Goal: Task Accomplishment & Management: Use online tool/utility

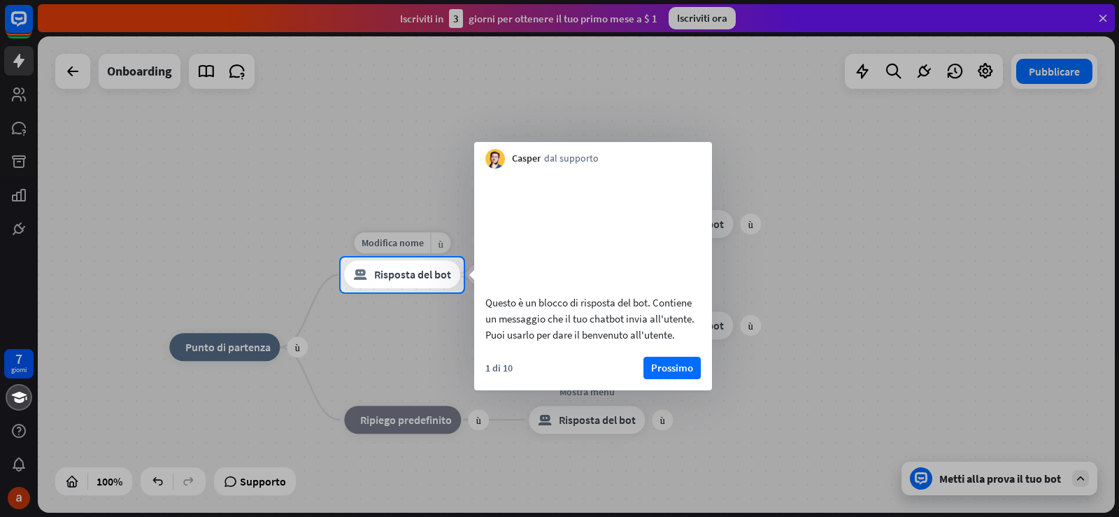
click at [420, 274] on font "Risposta del bot" at bounding box center [412, 275] width 77 height 14
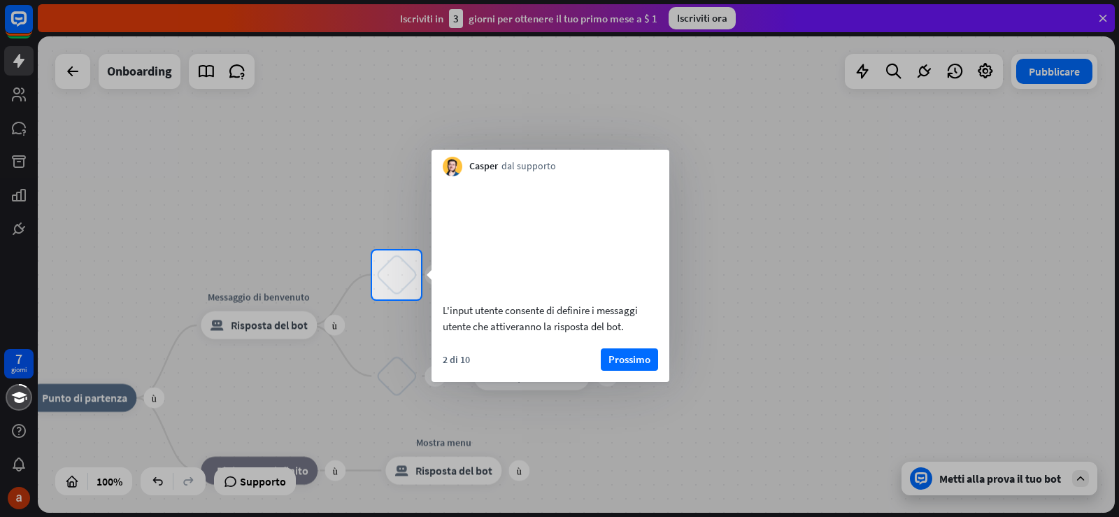
click at [283, 332] on div at bounding box center [559, 408] width 1119 height 218
click at [65, 75] on div at bounding box center [559, 125] width 1119 height 250
click at [625, 366] on font "Prossimo" at bounding box center [630, 359] width 42 height 13
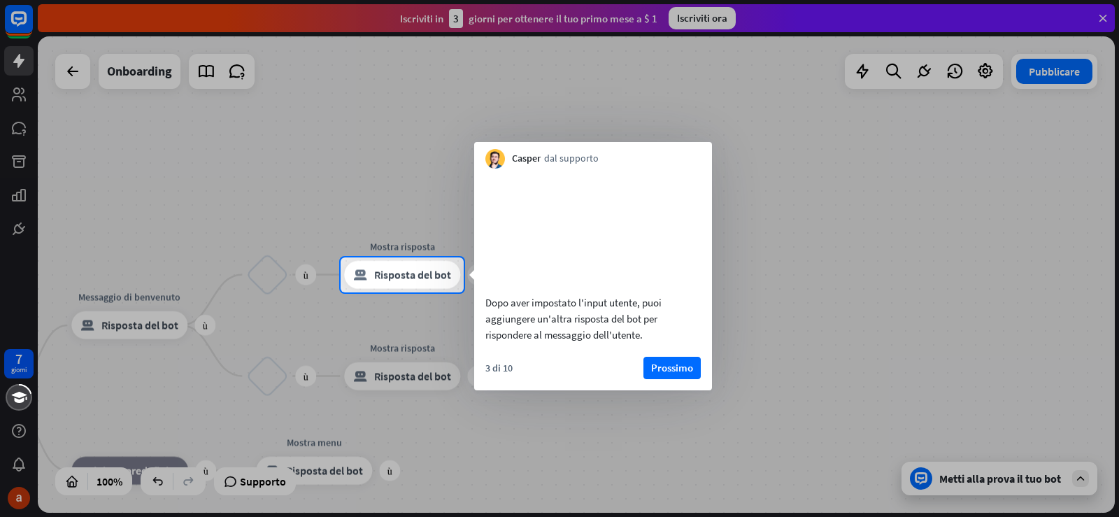
click at [387, 248] on div at bounding box center [559, 128] width 1119 height 257
click at [388, 271] on font "Risposta del bot" at bounding box center [412, 275] width 77 height 14
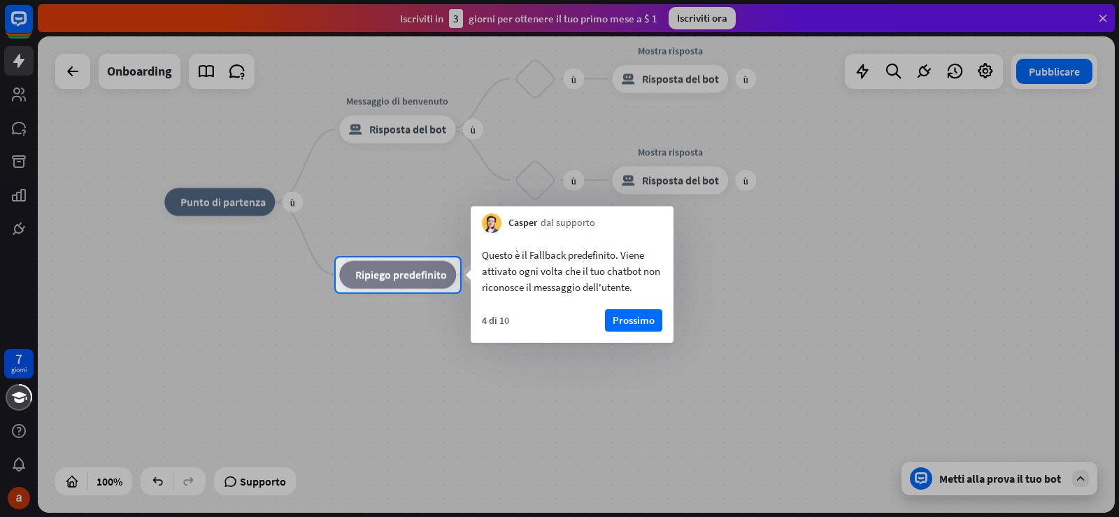
click at [411, 134] on div at bounding box center [559, 128] width 1119 height 257
click at [683, 81] on div at bounding box center [559, 128] width 1119 height 257
click at [1104, 18] on div at bounding box center [559, 128] width 1119 height 257
click at [1086, 476] on div at bounding box center [559, 404] width 1119 height 225
click at [981, 480] on div at bounding box center [559, 404] width 1119 height 225
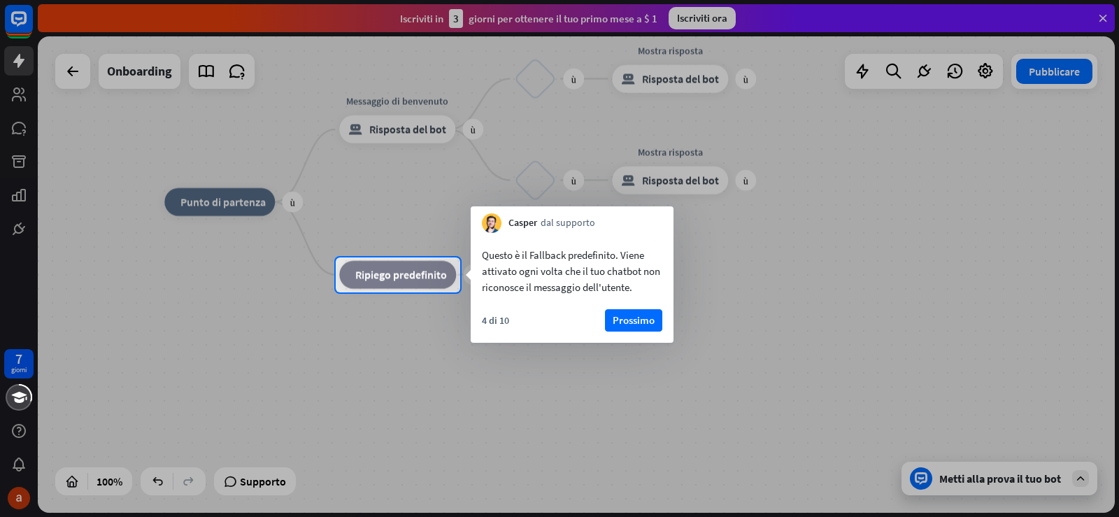
click at [916, 480] on div at bounding box center [559, 404] width 1119 height 225
click at [1084, 476] on div at bounding box center [559, 404] width 1119 height 225
click at [645, 321] on font "Prossimo" at bounding box center [634, 319] width 42 height 13
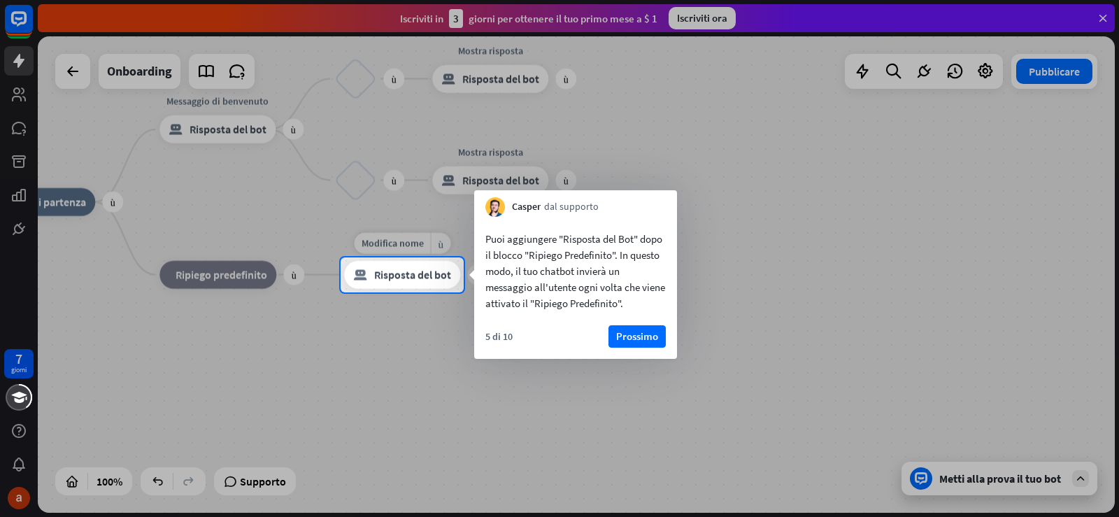
click at [382, 272] on font "Risposta del bot" at bounding box center [412, 275] width 77 height 14
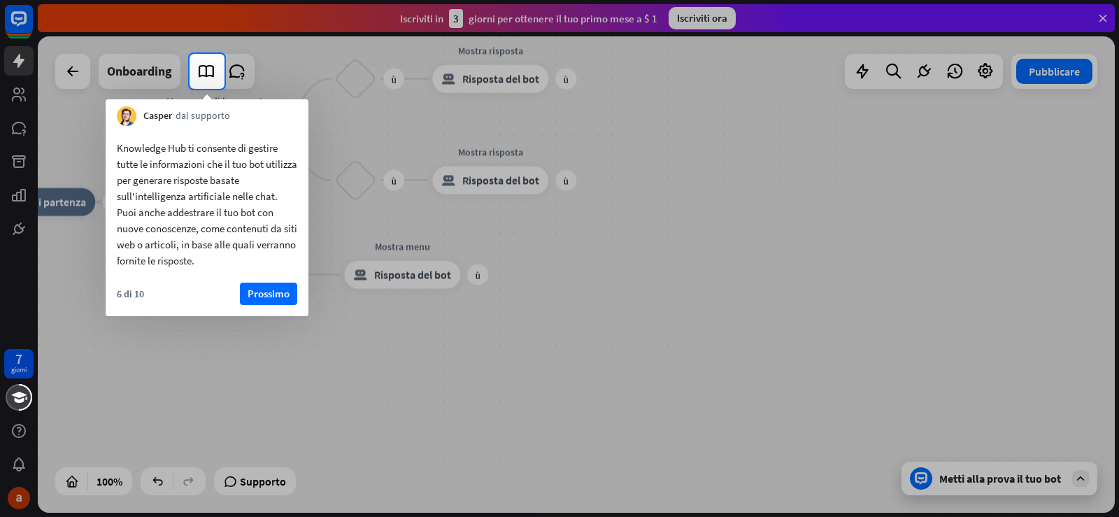
click at [243, 225] on font "Knowledge Hub ti consente di gestire tutte le informazioni che il tuo bot utili…" at bounding box center [207, 204] width 180 height 126
click at [204, 71] on icon at bounding box center [206, 71] width 18 height 18
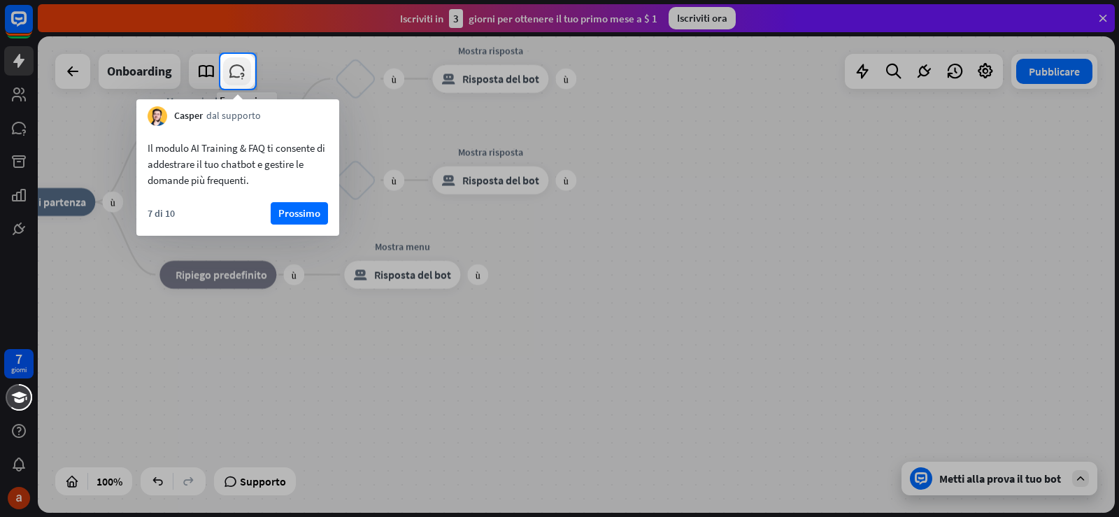
click at [239, 71] on icon at bounding box center [237, 71] width 18 height 18
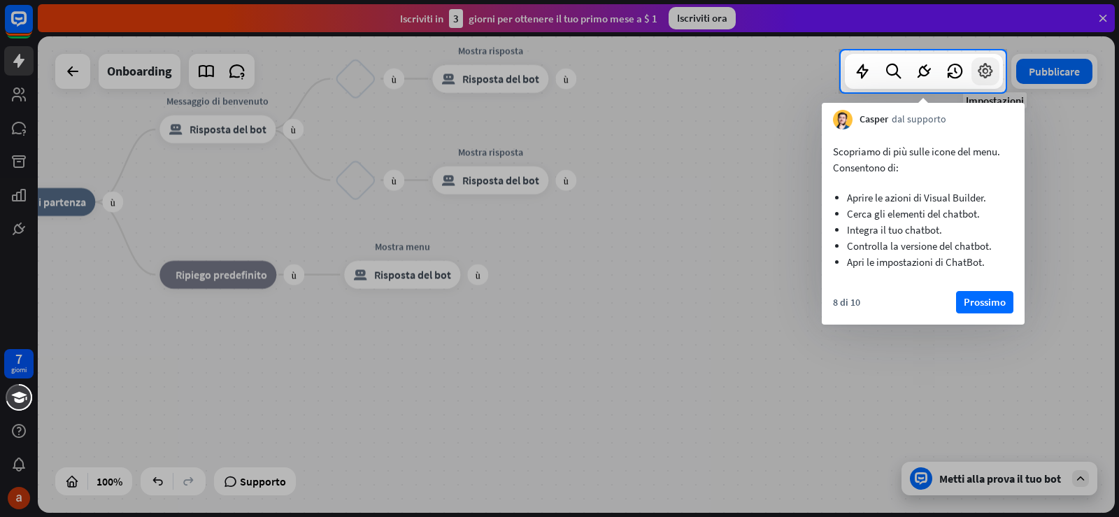
click at [986, 72] on icon at bounding box center [986, 71] width 18 height 18
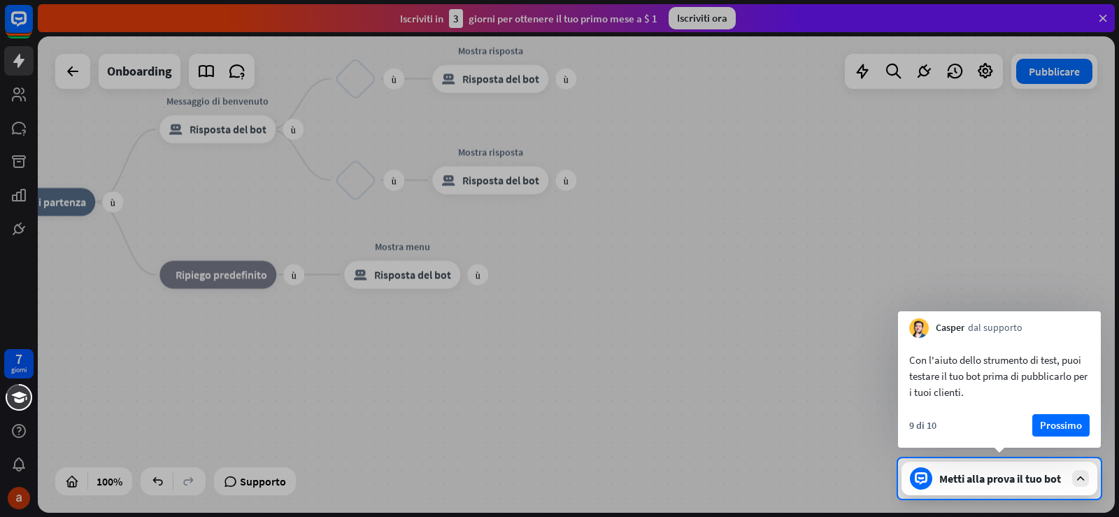
click at [161, 478] on div at bounding box center [449, 478] width 898 height 41
click at [160, 489] on div at bounding box center [449, 478] width 898 height 41
click at [160, 484] on div at bounding box center [449, 478] width 898 height 41
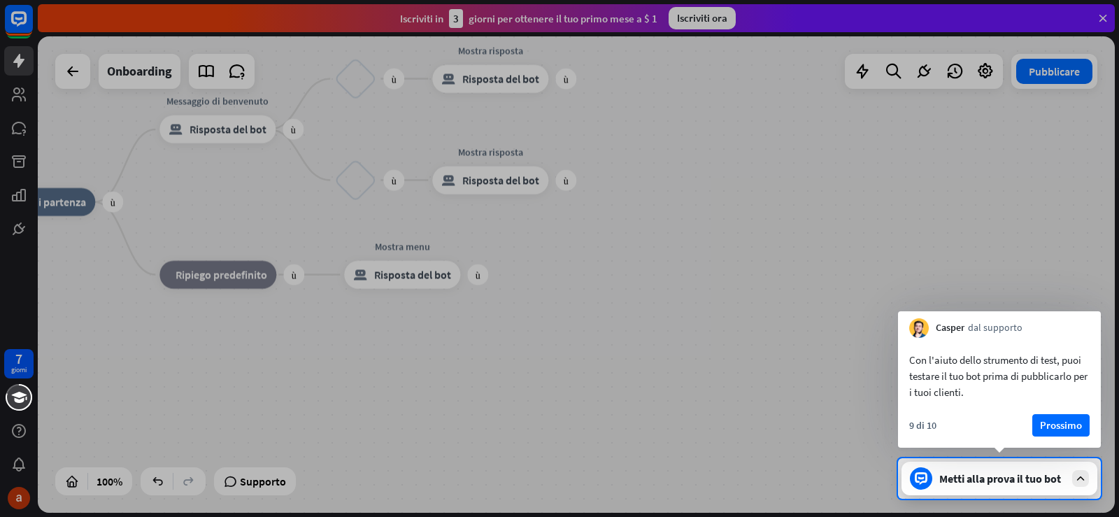
click at [160, 484] on div at bounding box center [449, 478] width 898 height 41
click at [160, 483] on div at bounding box center [449, 478] width 898 height 41
click at [674, 434] on div at bounding box center [559, 229] width 1119 height 458
click at [1042, 423] on font "Prossimo" at bounding box center [1061, 424] width 42 height 13
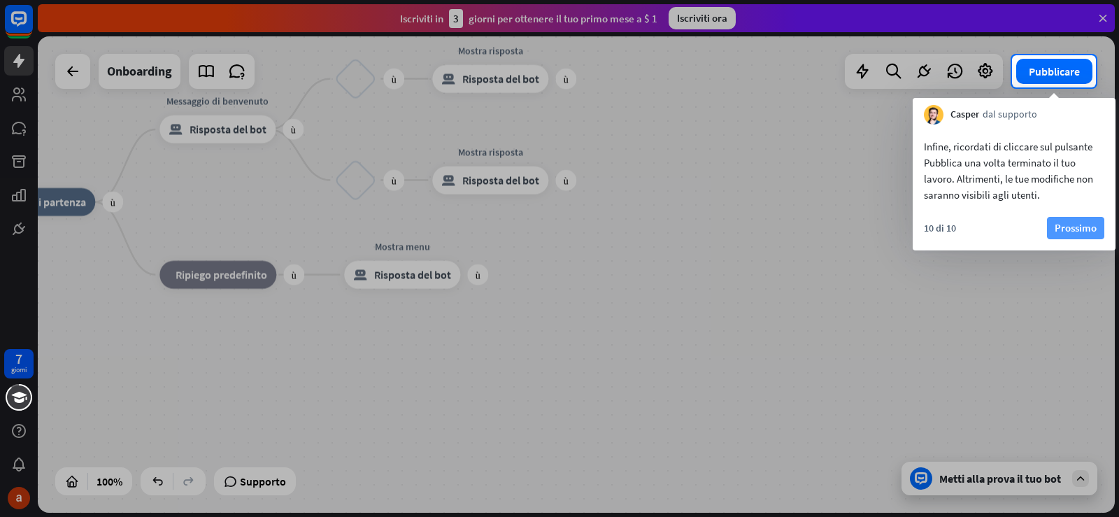
click at [1061, 229] on font "Prossimo" at bounding box center [1076, 227] width 42 height 13
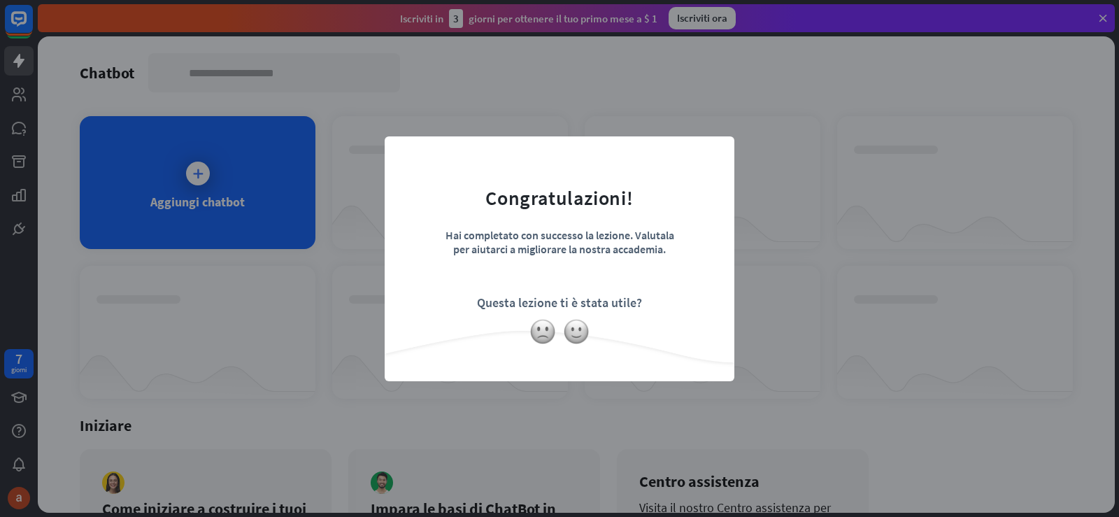
click at [282, 253] on div "vicino Congratulazioni! Hai completato con successo la lezione. Valutala per ai…" at bounding box center [559, 258] width 1119 height 517
click at [209, 188] on div "vicino Congratulazioni! Hai completato con successo la lezione. Valutala per ai…" at bounding box center [559, 258] width 1119 height 517
click at [201, 181] on div "vicino Congratulazioni! Hai completato con successo la lezione. Valutala per ai…" at bounding box center [559, 258] width 1119 height 517
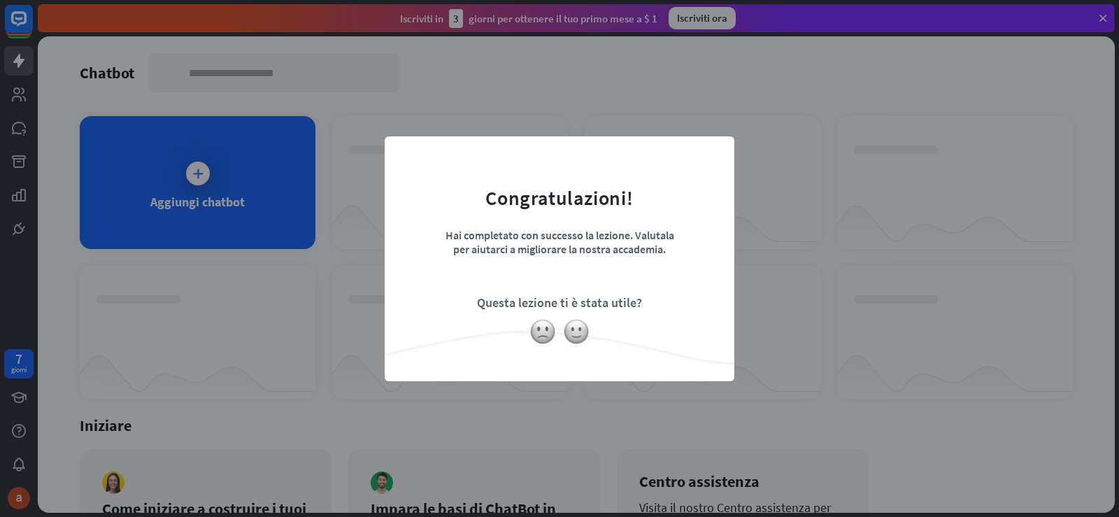
click at [309, 283] on div "vicino Congratulazioni! Hai completato con successo la lezione. Valutala per ai…" at bounding box center [559, 258] width 1119 height 517
click at [546, 339] on img at bounding box center [543, 331] width 27 height 27
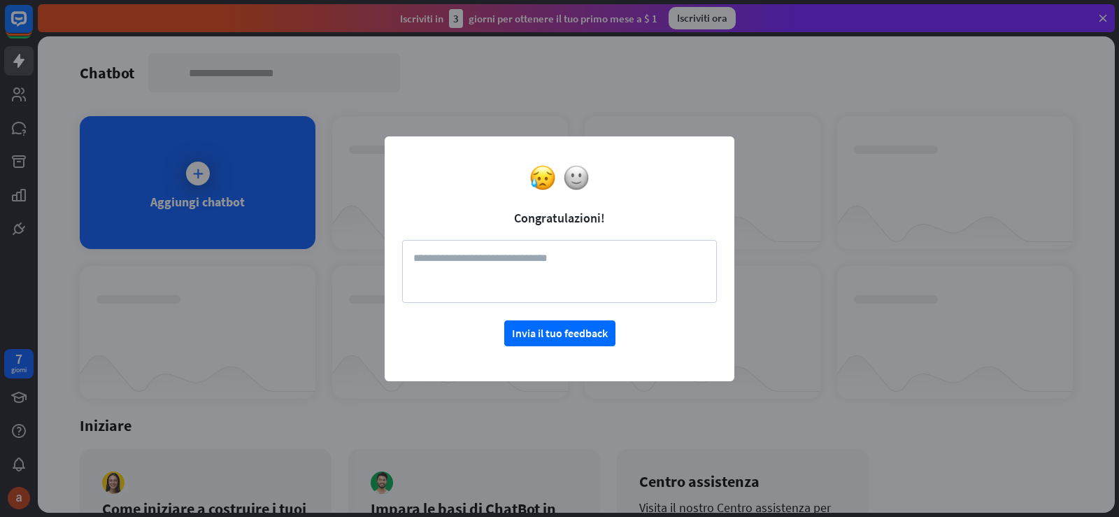
click at [184, 262] on div "vicino Congratulazioni! Invia il tuo feedback" at bounding box center [559, 258] width 1119 height 517
click at [1107, 504] on div "vicino Congratulazioni! Invia il tuo feedback" at bounding box center [559, 258] width 1119 height 517
click at [1105, 11] on div "vicino Congratulazioni! Invia il tuo feedback" at bounding box center [559, 258] width 1119 height 517
click at [512, 340] on font "Invia il tuo feedback" at bounding box center [560, 333] width 96 height 24
click at [416, 261] on textarea at bounding box center [559, 271] width 315 height 63
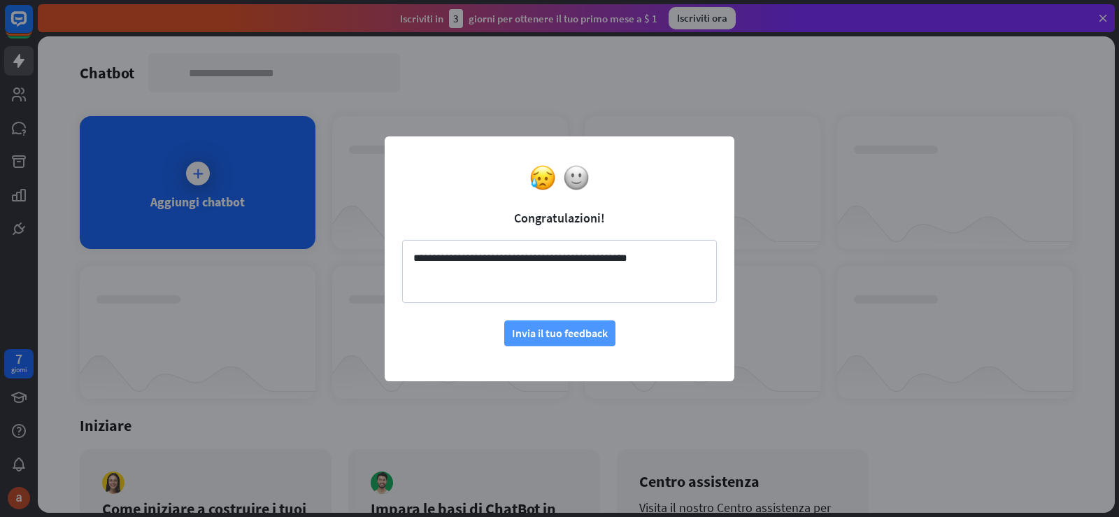
type textarea "**********"
click at [516, 329] on font "Invia il tuo feedback" at bounding box center [560, 333] width 96 height 14
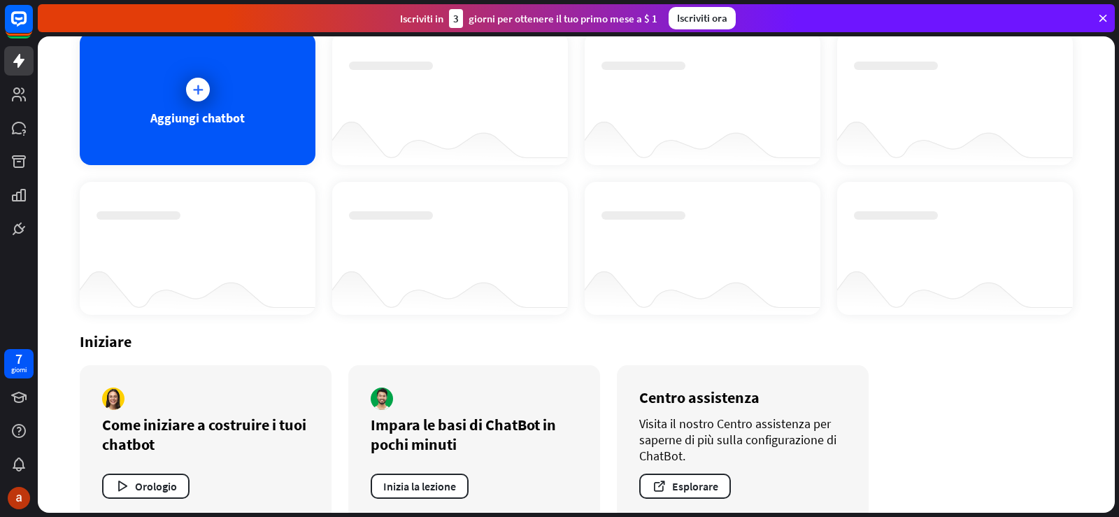
scroll to position [109, 0]
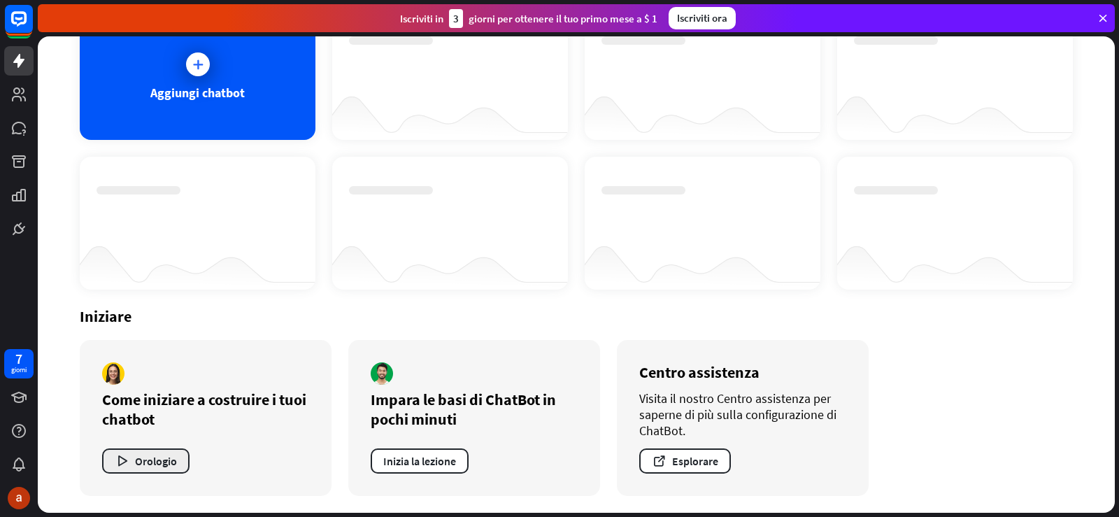
click at [167, 462] on font "Orologio" at bounding box center [156, 461] width 42 height 14
click at [318, 474] on div "vicino" at bounding box center [559, 258] width 1119 height 517
click at [412, 461] on font "Inizia la lezione" at bounding box center [419, 461] width 73 height 14
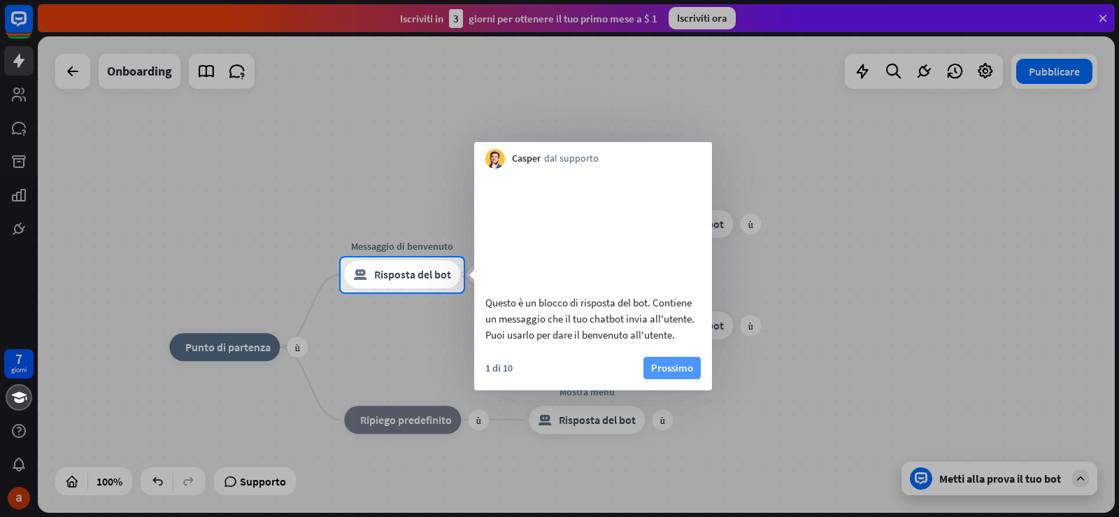
click at [685, 374] on font "Prossimo" at bounding box center [672, 367] width 42 height 13
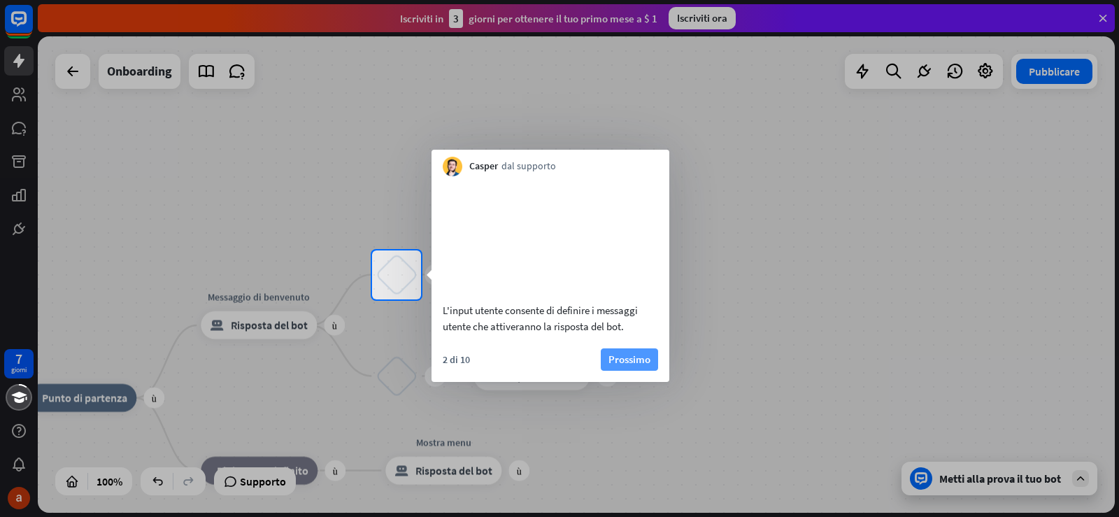
click at [628, 366] on font "Prossimo" at bounding box center [630, 359] width 42 height 13
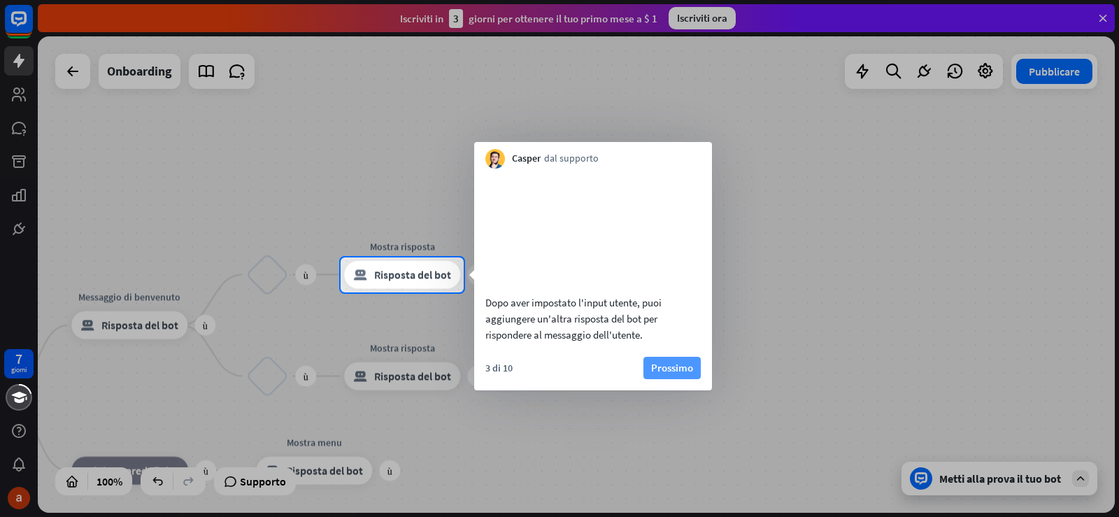
click at [662, 374] on font "Prossimo" at bounding box center [672, 367] width 42 height 13
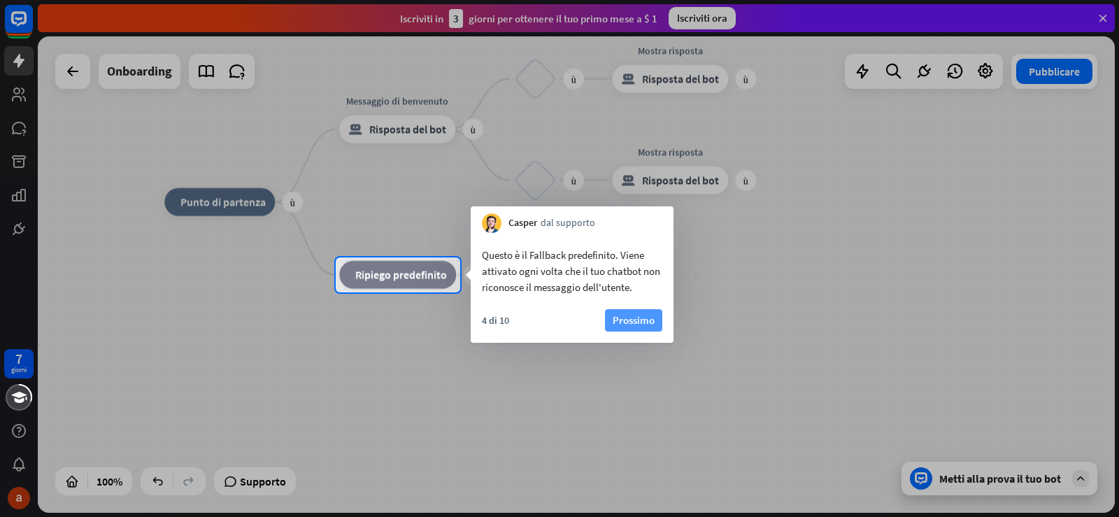
click at [640, 324] on font "Prossimo" at bounding box center [634, 319] width 42 height 13
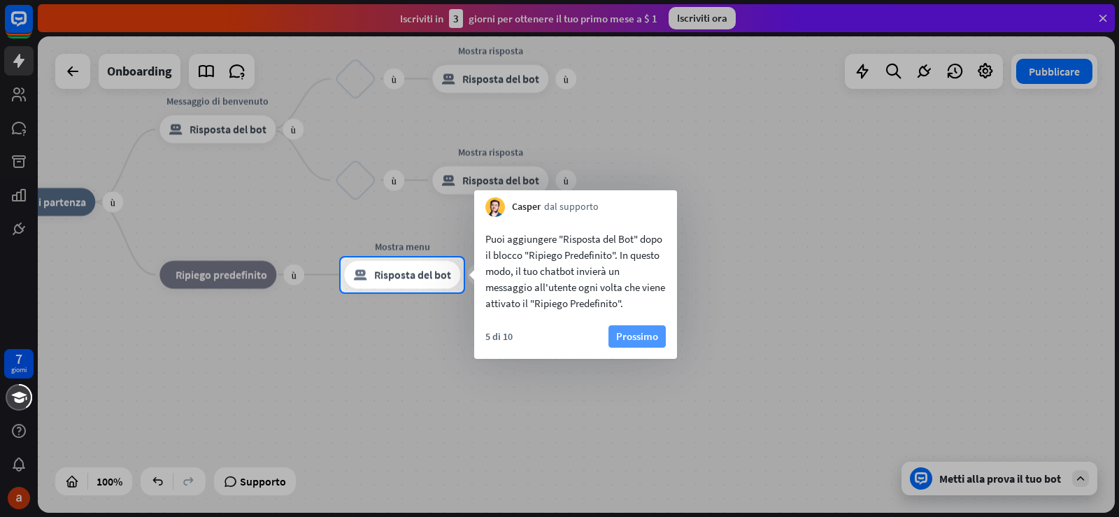
click at [632, 334] on font "Prossimo" at bounding box center [637, 335] width 42 height 13
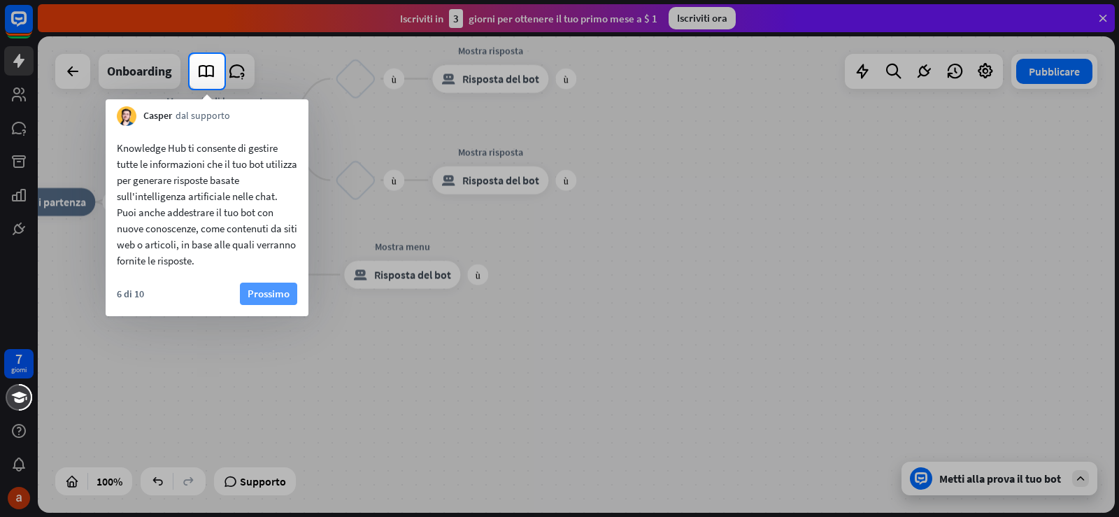
click at [271, 296] on font "Prossimo" at bounding box center [269, 293] width 42 height 13
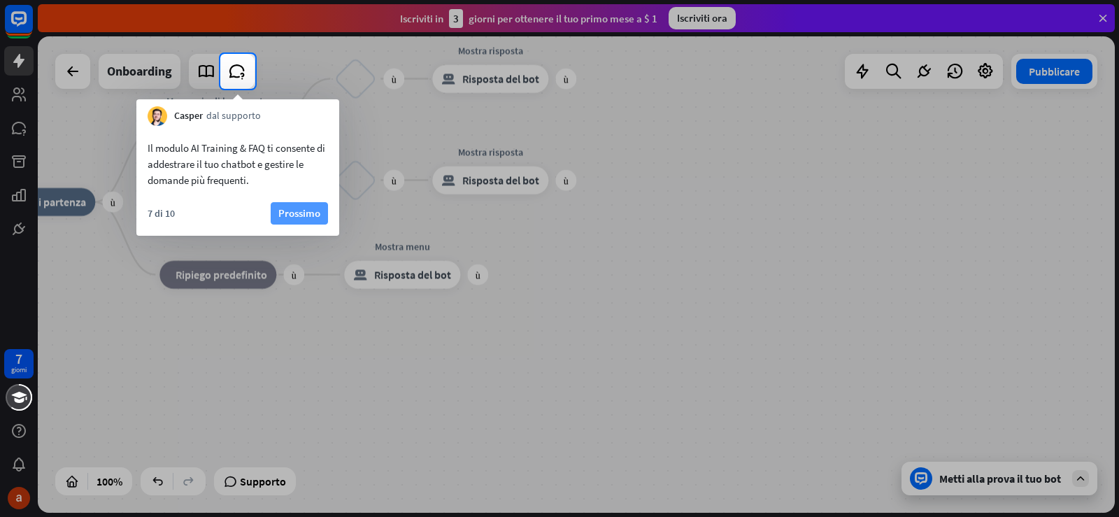
click at [302, 211] on font "Prossimo" at bounding box center [299, 212] width 42 height 13
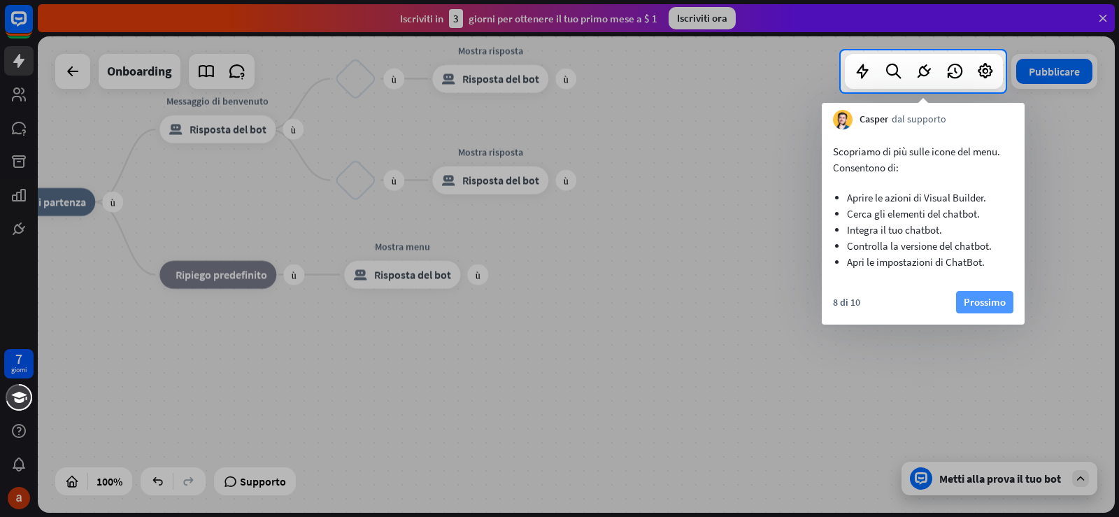
click at [962, 308] on button "Prossimo" at bounding box center [984, 302] width 57 height 22
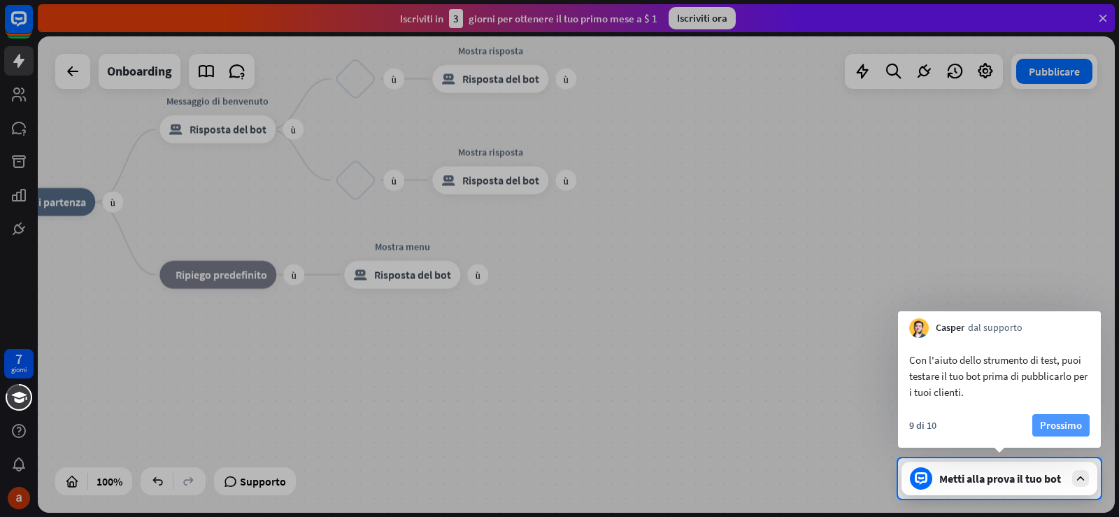
click at [1048, 424] on font "Prossimo" at bounding box center [1061, 424] width 42 height 13
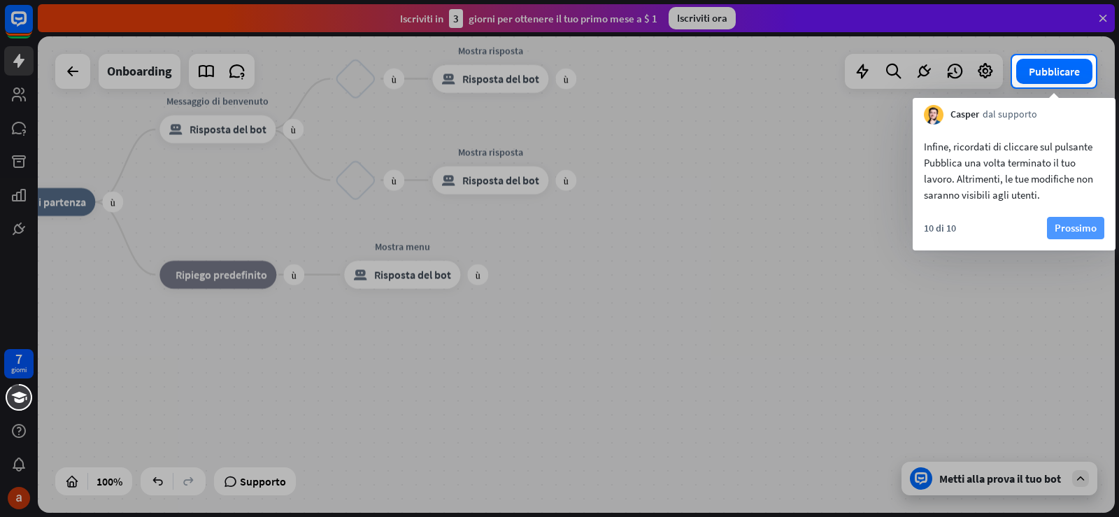
click at [1077, 232] on font "Prossimo" at bounding box center [1076, 227] width 42 height 13
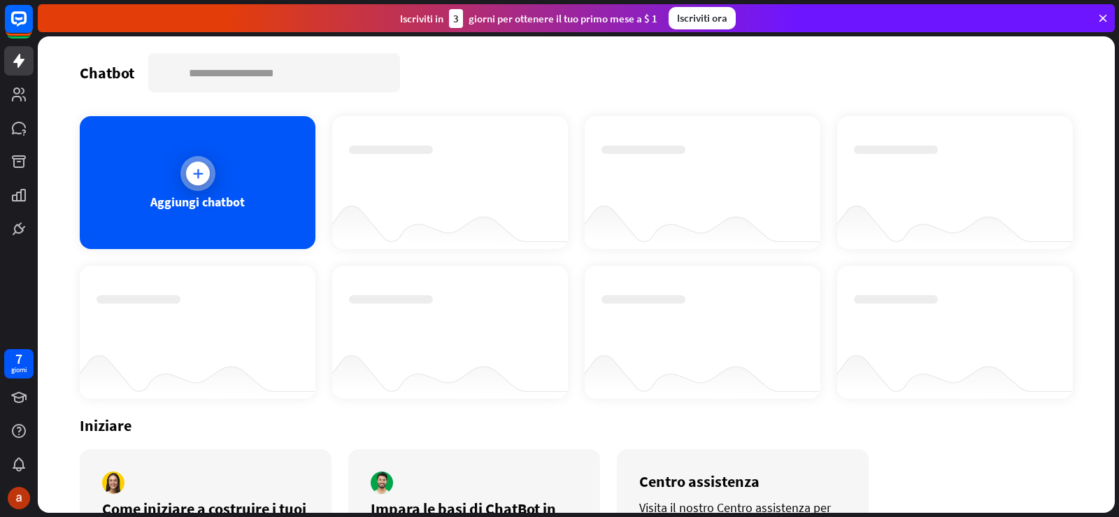
click at [185, 190] on div "Aggiungi chatbot" at bounding box center [198, 182] width 236 height 133
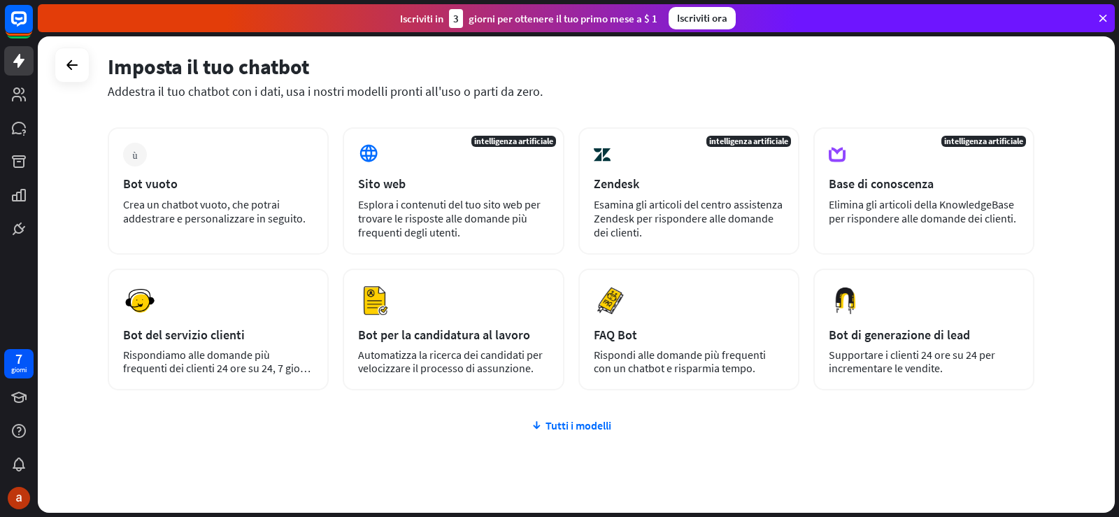
scroll to position [102, 0]
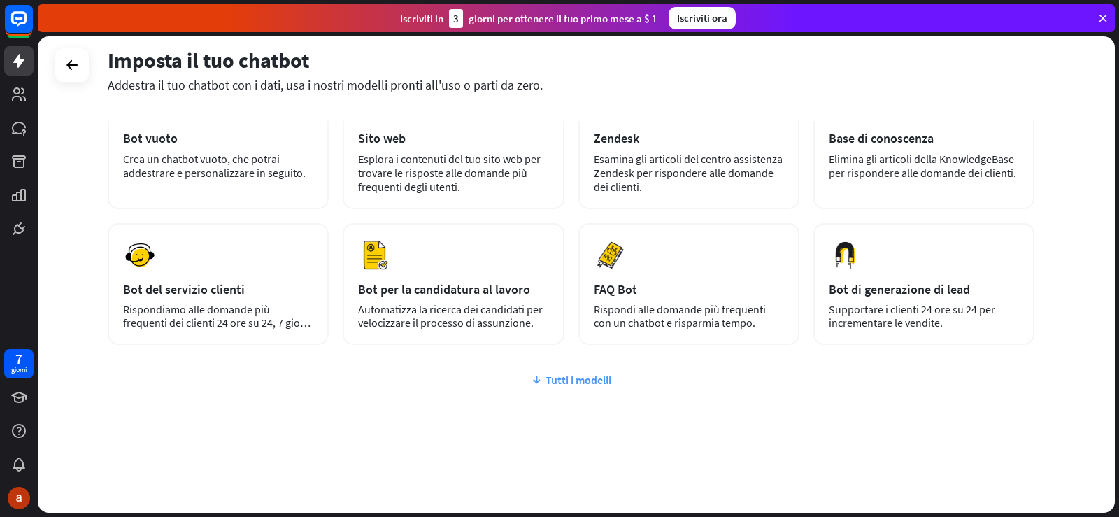
click at [604, 381] on font "Tutti i modelli" at bounding box center [579, 380] width 66 height 14
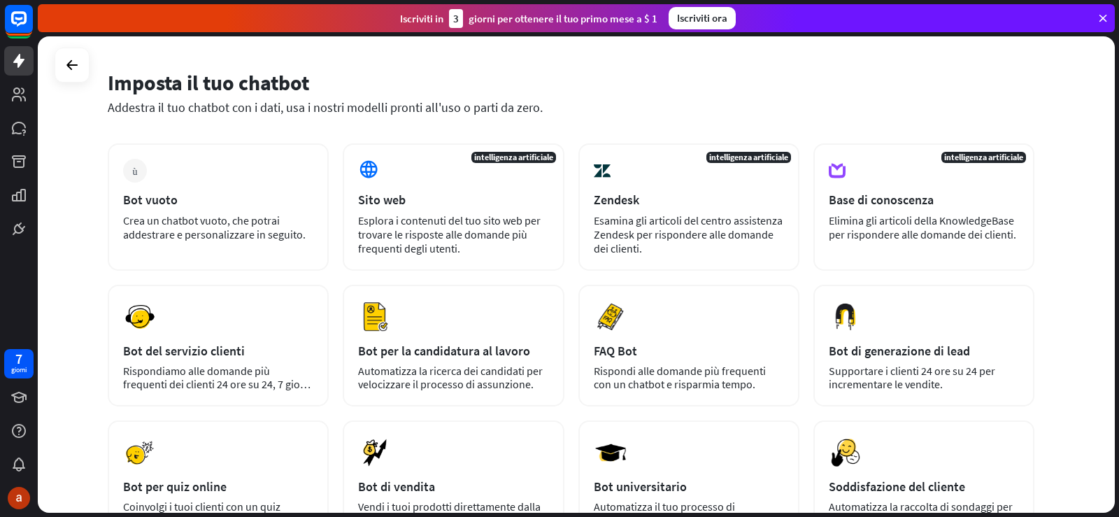
scroll to position [0, 0]
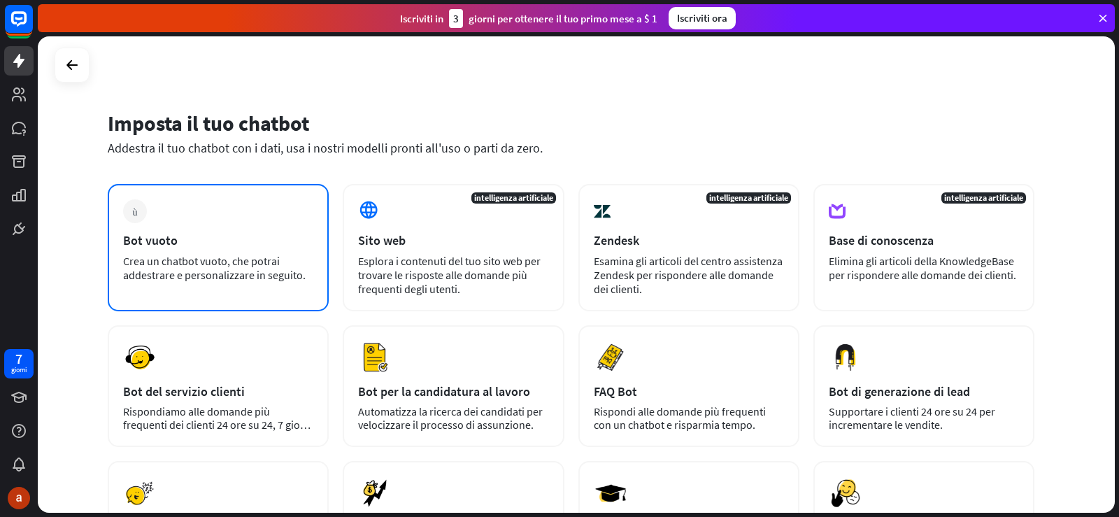
click at [164, 262] on font "Crea un chatbot vuoto, che potrai addestrare e personalizzare in seguito." at bounding box center [214, 268] width 183 height 28
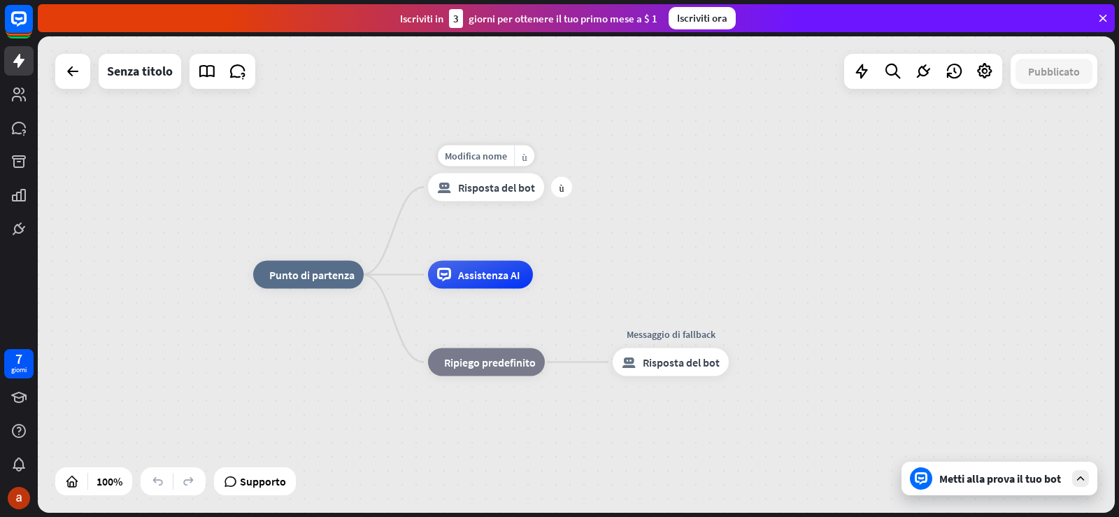
click at [491, 187] on font "Risposta del bot" at bounding box center [496, 187] width 77 height 14
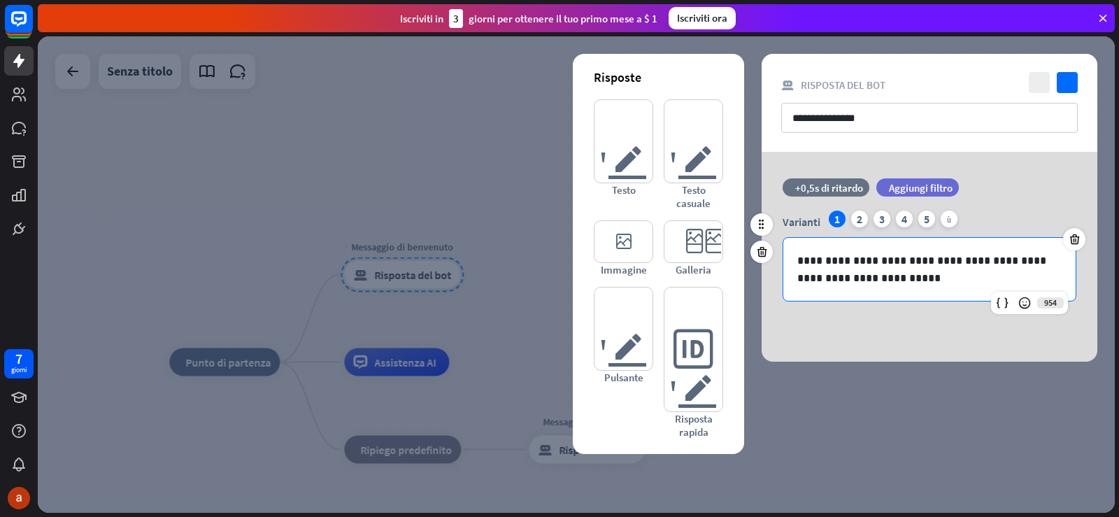
drag, startPoint x: 907, startPoint y: 295, endPoint x: 935, endPoint y: 290, distance: 28.5
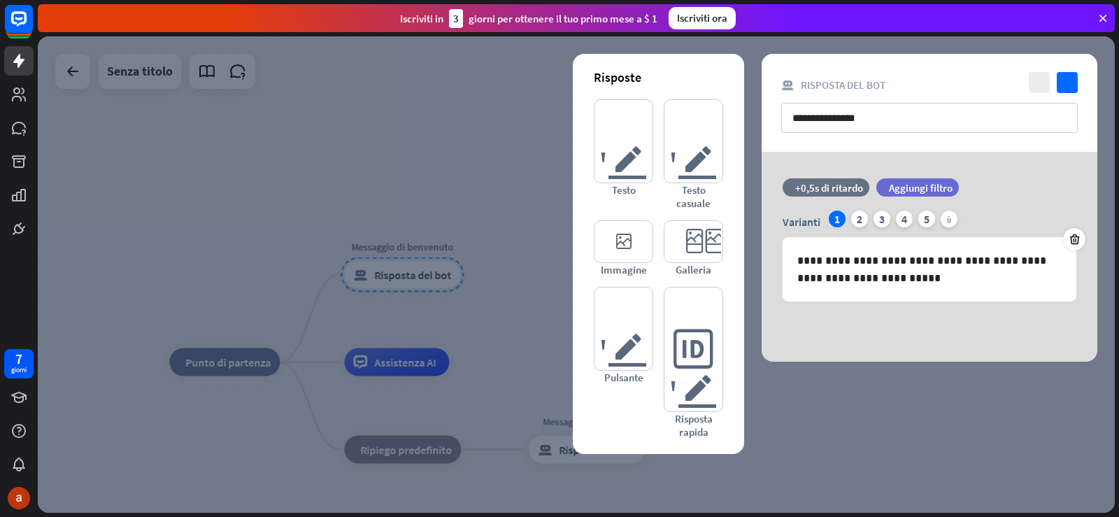
drag, startPoint x: 935, startPoint y: 290, endPoint x: 915, endPoint y: 329, distance: 44.1
drag, startPoint x: 895, startPoint y: 277, endPoint x: 965, endPoint y: 332, distance: 89.3
click at [965, 332] on div "**********" at bounding box center [930, 257] width 336 height 210
click at [830, 120] on input "**********" at bounding box center [929, 118] width 297 height 30
drag, startPoint x: 879, startPoint y: 123, endPoint x: 781, endPoint y: 127, distance: 98.7
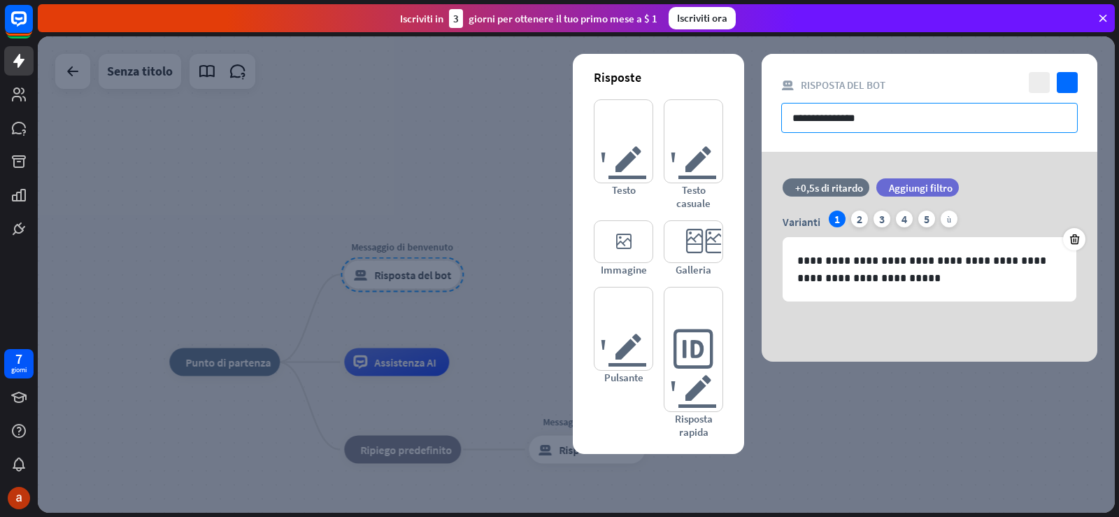
click at [781, 127] on div "**********" at bounding box center [930, 103] width 336 height 98
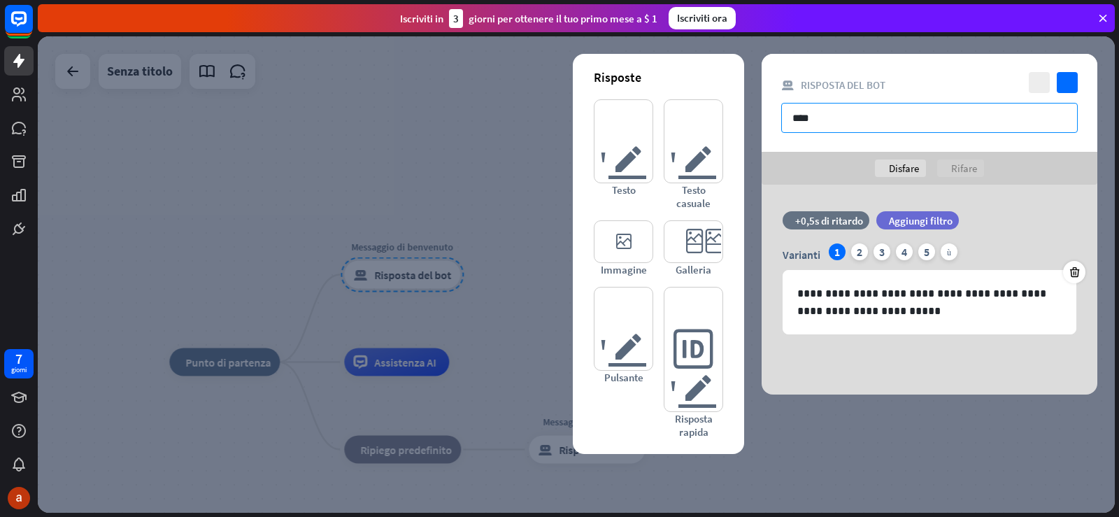
drag, startPoint x: 801, startPoint y: 125, endPoint x: 811, endPoint y: 127, distance: 10.0
click at [811, 127] on input "****" at bounding box center [929, 118] width 297 height 30
type input "**********"
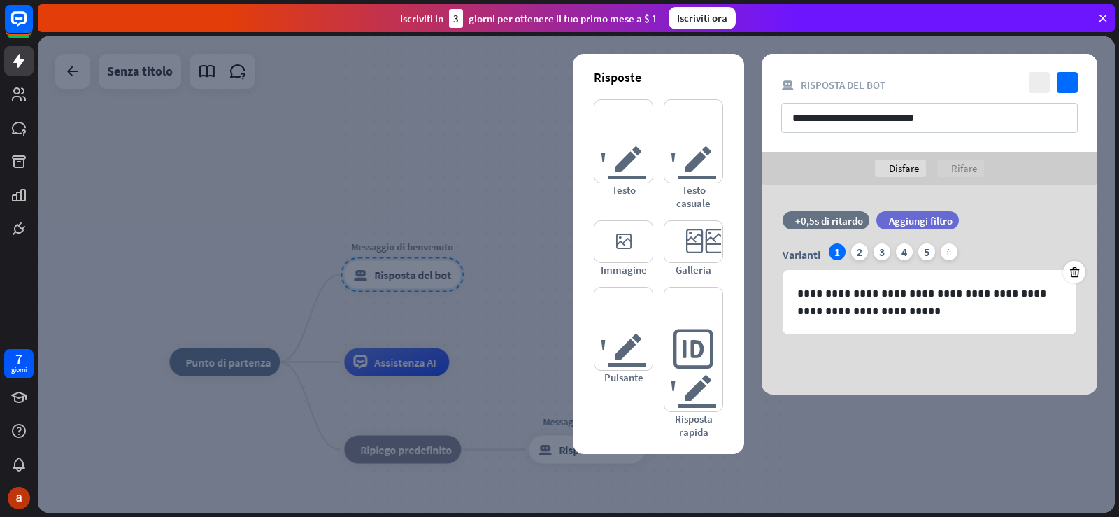
click at [905, 371] on div "**********" at bounding box center [930, 290] width 336 height 210
click at [1070, 77] on icon "controllo" at bounding box center [1067, 82] width 21 height 21
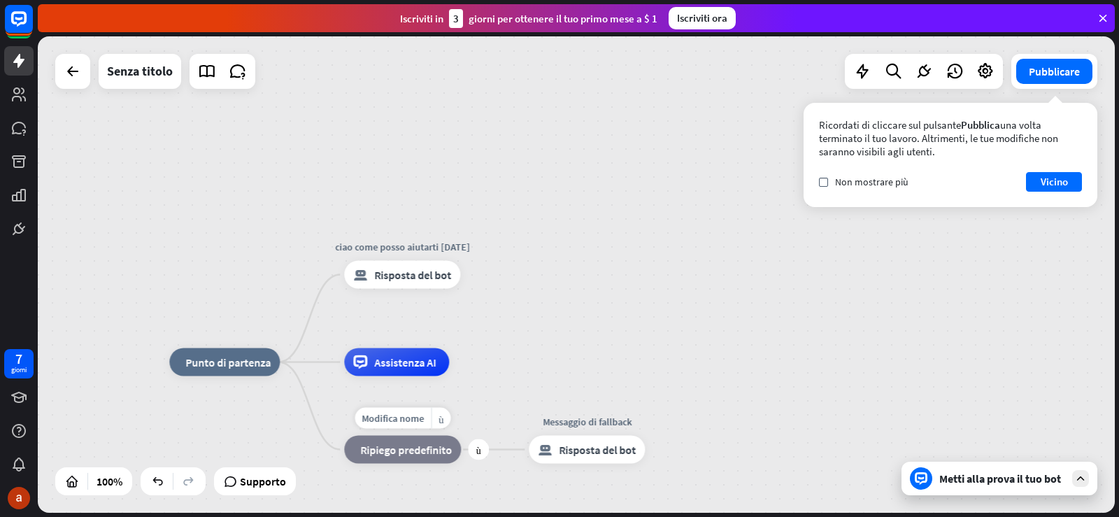
click at [416, 458] on div "blocco_fallback Ripiego predefinito" at bounding box center [402, 450] width 117 height 28
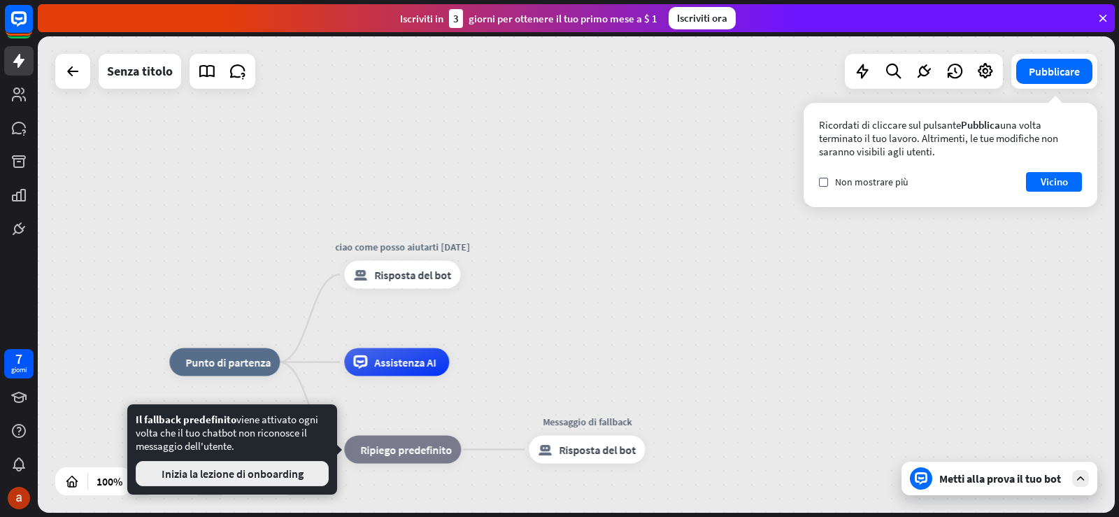
click at [299, 481] on button "Inizia la lezione di onboarding" at bounding box center [232, 473] width 193 height 25
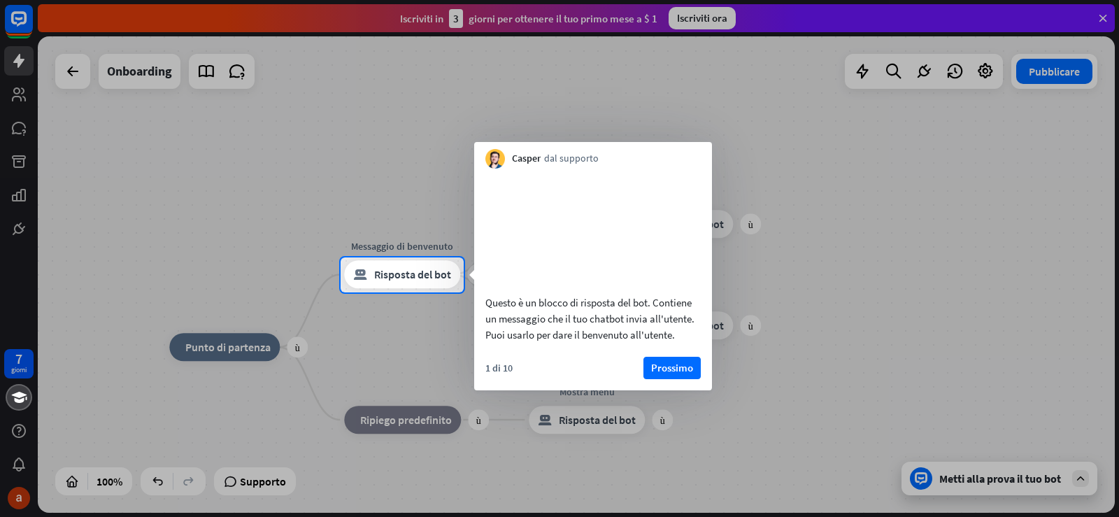
click at [168, 478] on div at bounding box center [559, 404] width 1119 height 225
click at [159, 482] on div at bounding box center [559, 404] width 1119 height 225
click at [77, 71] on div at bounding box center [559, 128] width 1119 height 257
click at [112, 71] on div at bounding box center [559, 128] width 1119 height 257
click at [63, 73] on div at bounding box center [559, 128] width 1119 height 257
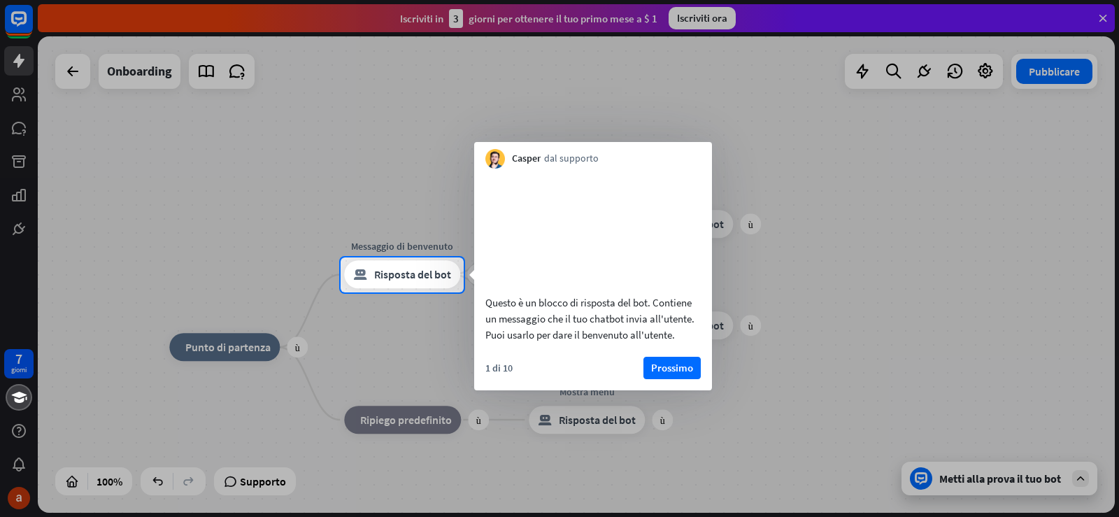
click at [66, 72] on div at bounding box center [559, 128] width 1119 height 257
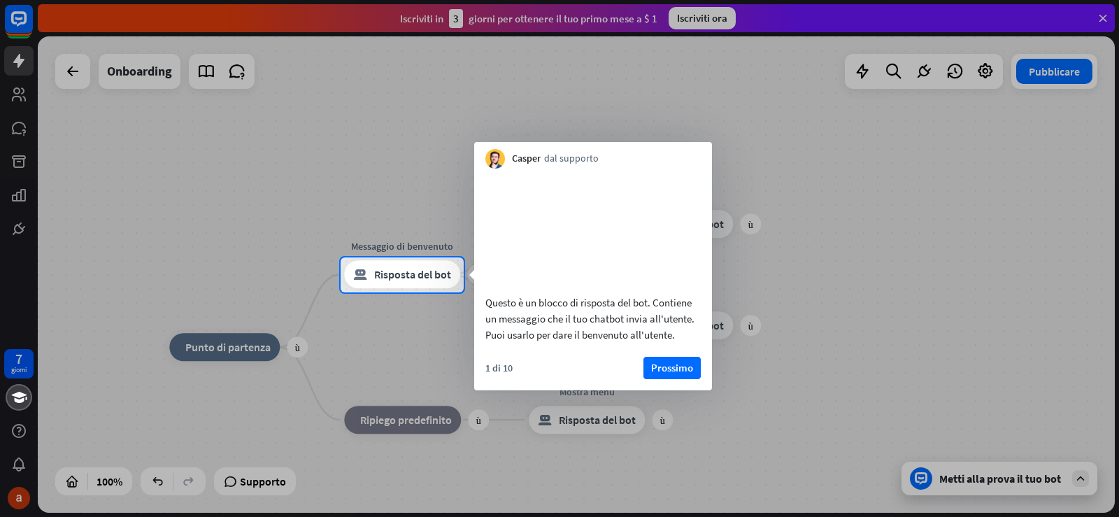
click at [66, 72] on div at bounding box center [559, 128] width 1119 height 257
click at [671, 374] on font "Prossimo" at bounding box center [672, 367] width 42 height 13
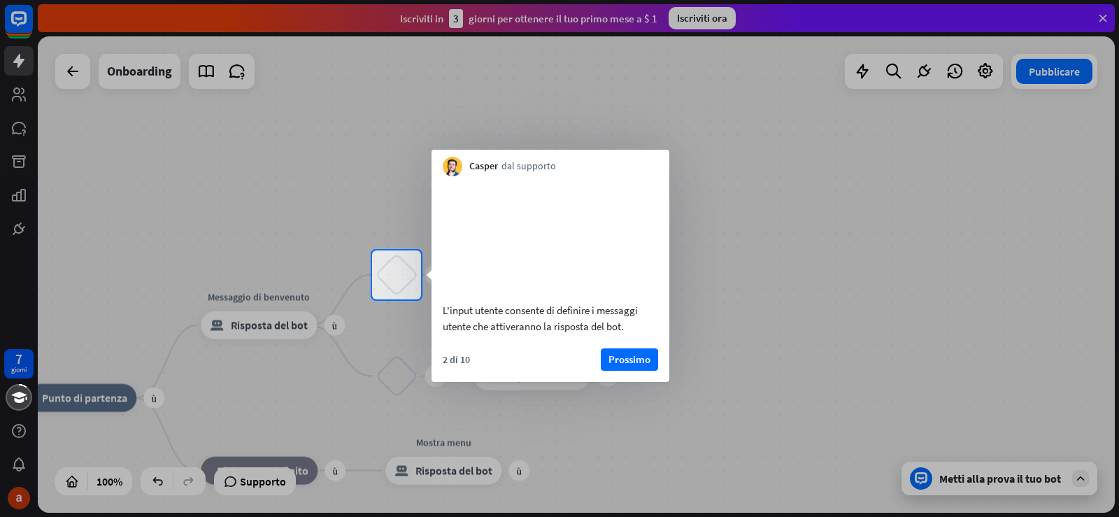
click at [300, 474] on div at bounding box center [559, 408] width 1119 height 218
click at [629, 366] on font "Prossimo" at bounding box center [630, 359] width 42 height 13
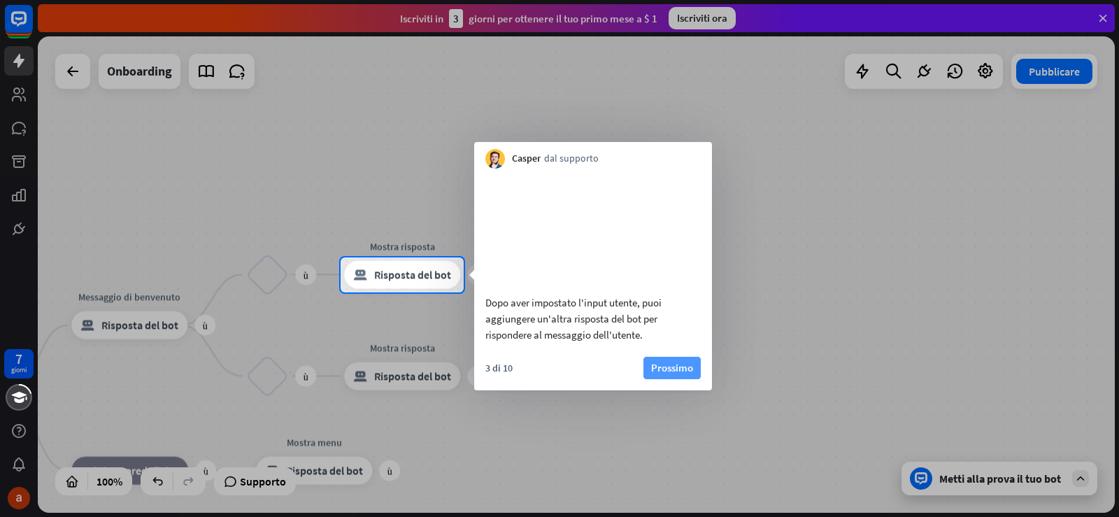
click at [654, 374] on font "Prossimo" at bounding box center [672, 367] width 42 height 13
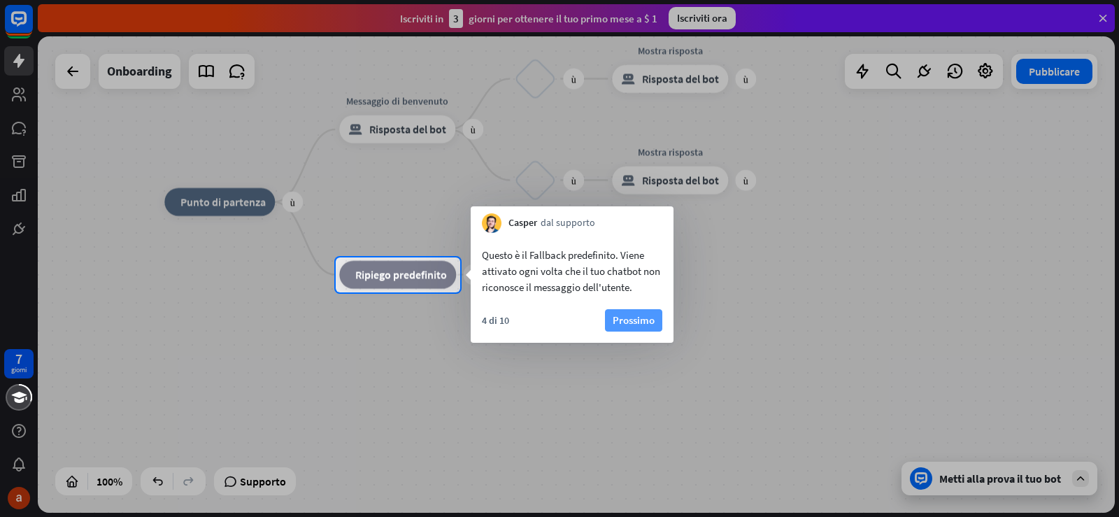
click at [644, 318] on font "Prossimo" at bounding box center [634, 319] width 42 height 13
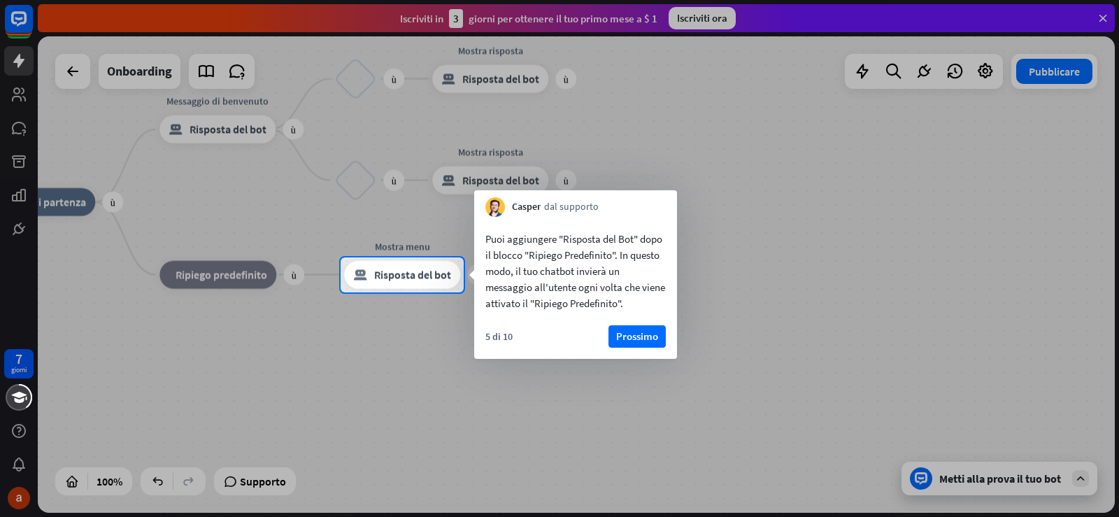
drag, startPoint x: 627, startPoint y: 334, endPoint x: 630, endPoint y: 347, distance: 12.9
click at [628, 335] on font "Prossimo" at bounding box center [637, 335] width 42 height 13
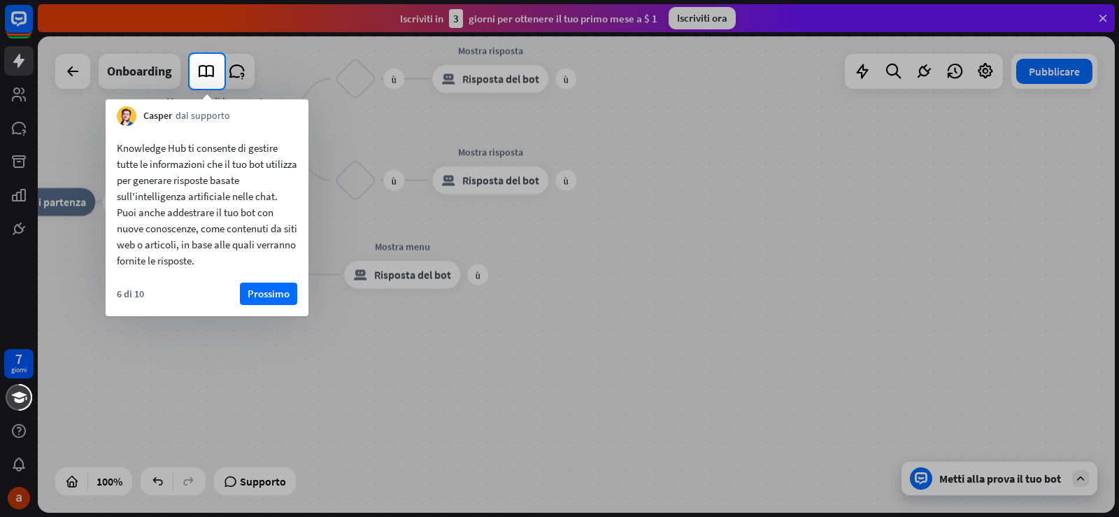
click at [72, 76] on div at bounding box center [95, 71] width 190 height 35
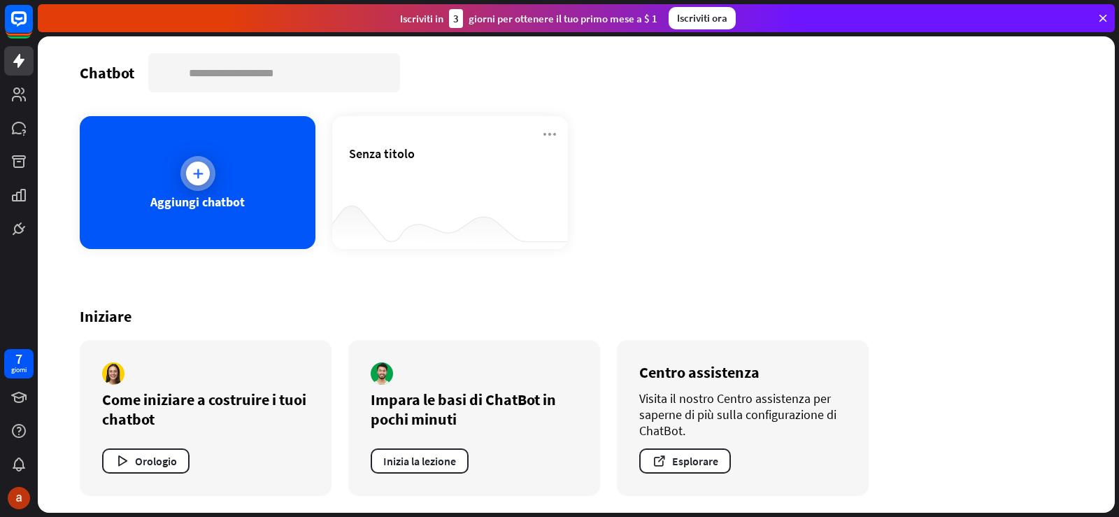
click at [197, 175] on icon at bounding box center [198, 173] width 14 height 14
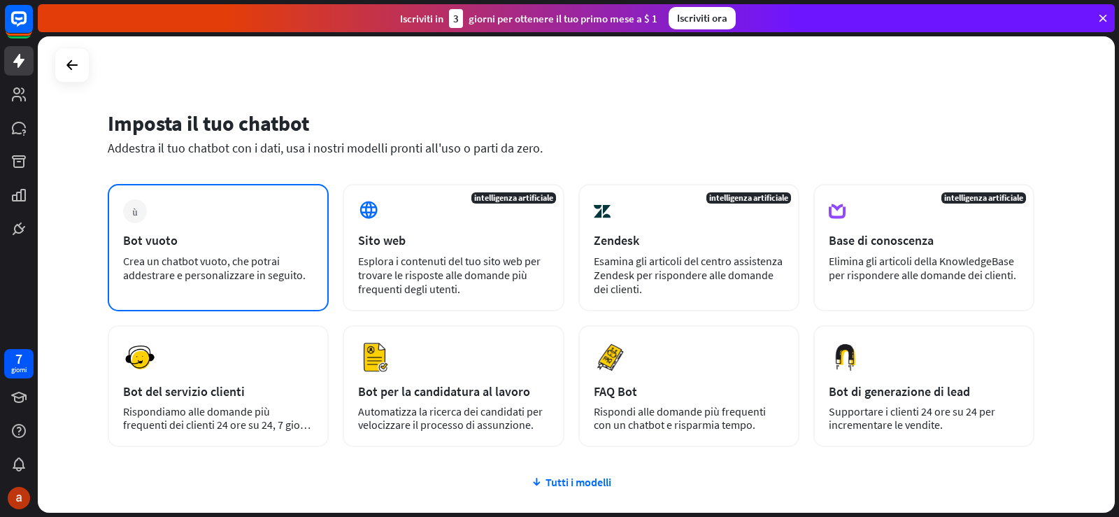
click at [229, 281] on font "Crea un chatbot vuoto, che potrai addestrare e personalizzare in seguito." at bounding box center [214, 268] width 183 height 28
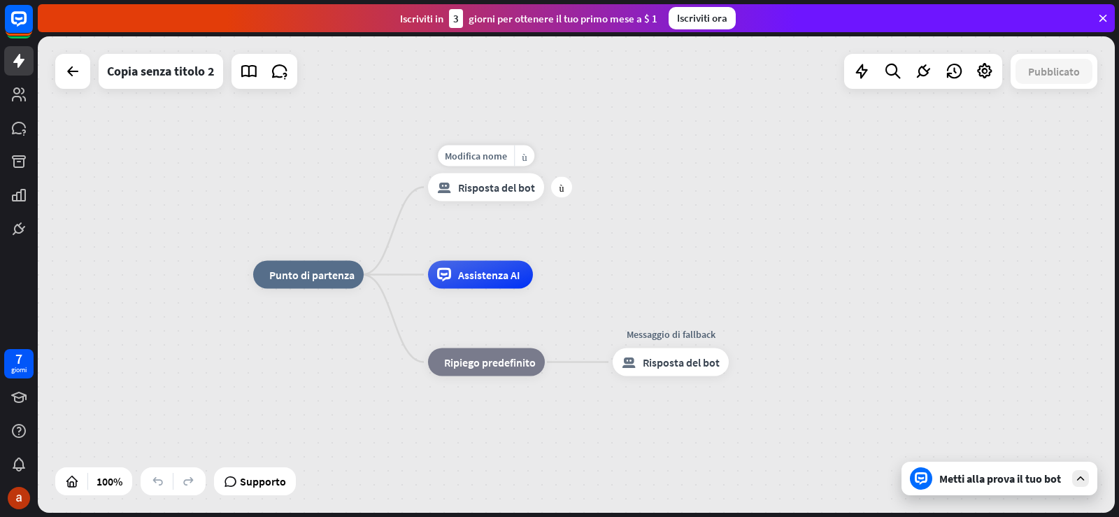
click at [484, 185] on font "Risposta del bot" at bounding box center [496, 187] width 77 height 14
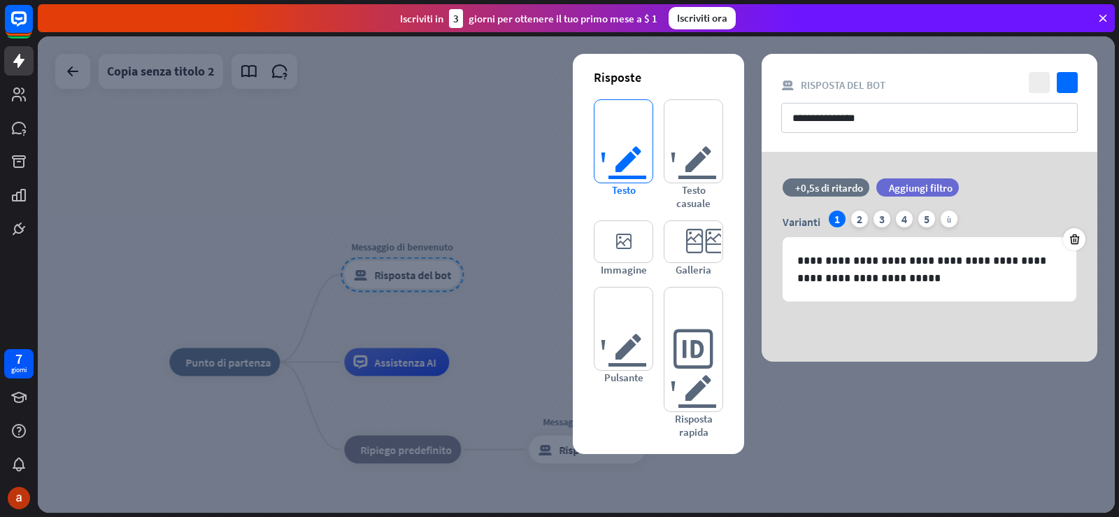
click at [623, 157] on font "testo dell'editor" at bounding box center [624, 161] width 48 height 41
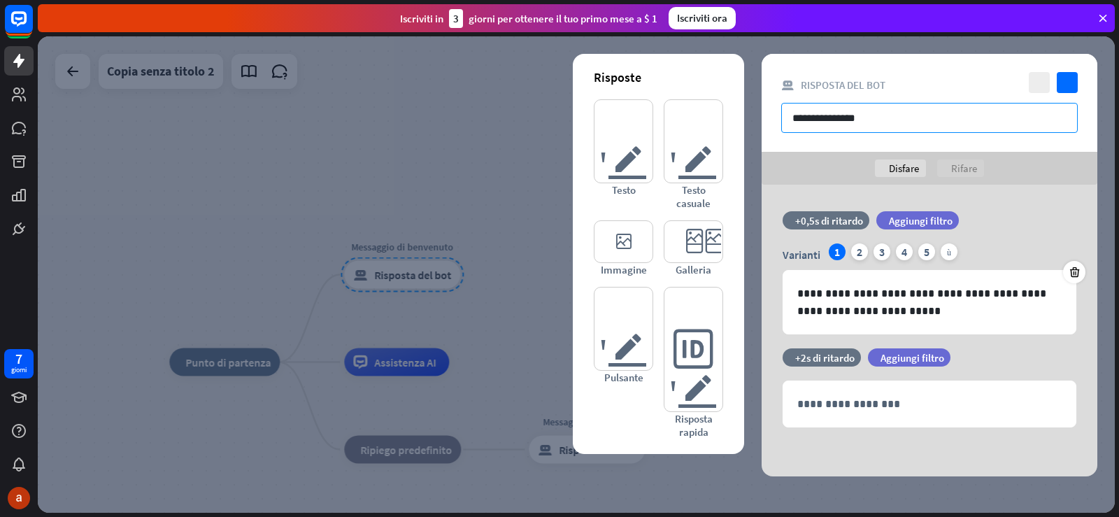
click at [892, 124] on input "**********" at bounding box center [929, 118] width 297 height 30
drag, startPoint x: 892, startPoint y: 124, endPoint x: 784, endPoint y: 125, distance: 107.7
click at [784, 125] on input "**********" at bounding box center [929, 118] width 297 height 30
type input "**********"
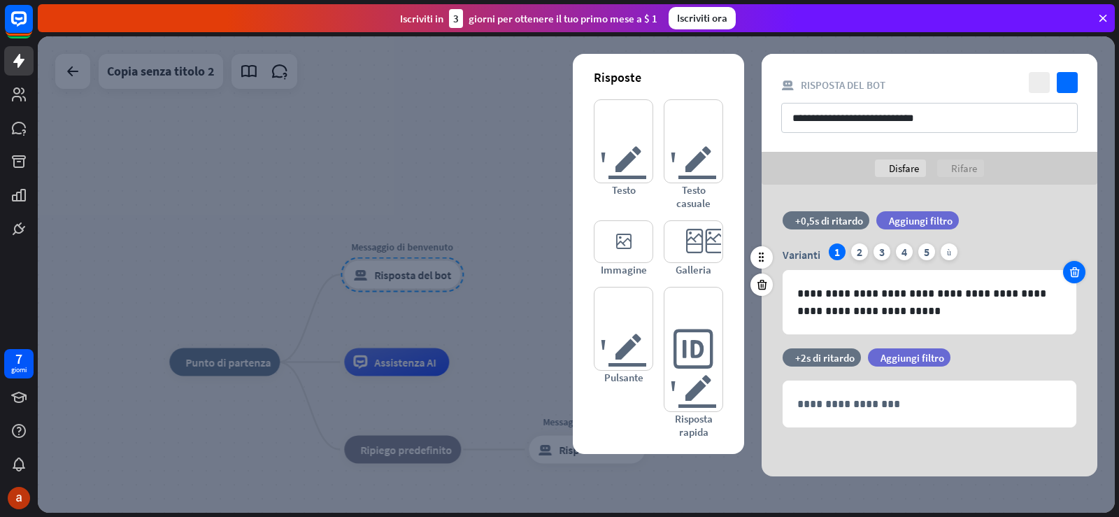
click at [1071, 276] on icon at bounding box center [1074, 272] width 13 height 13
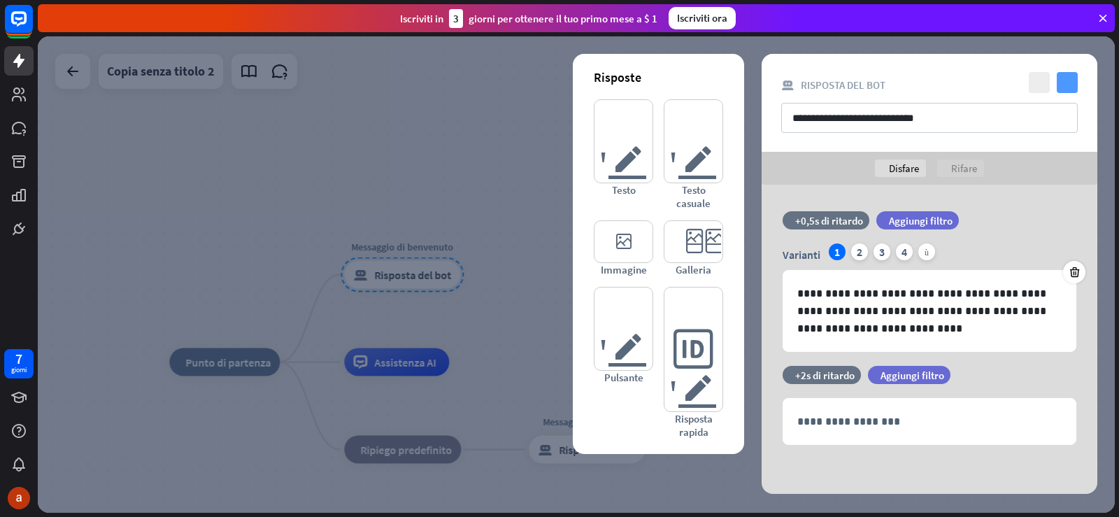
click at [1062, 84] on icon "controllo" at bounding box center [1067, 82] width 21 height 21
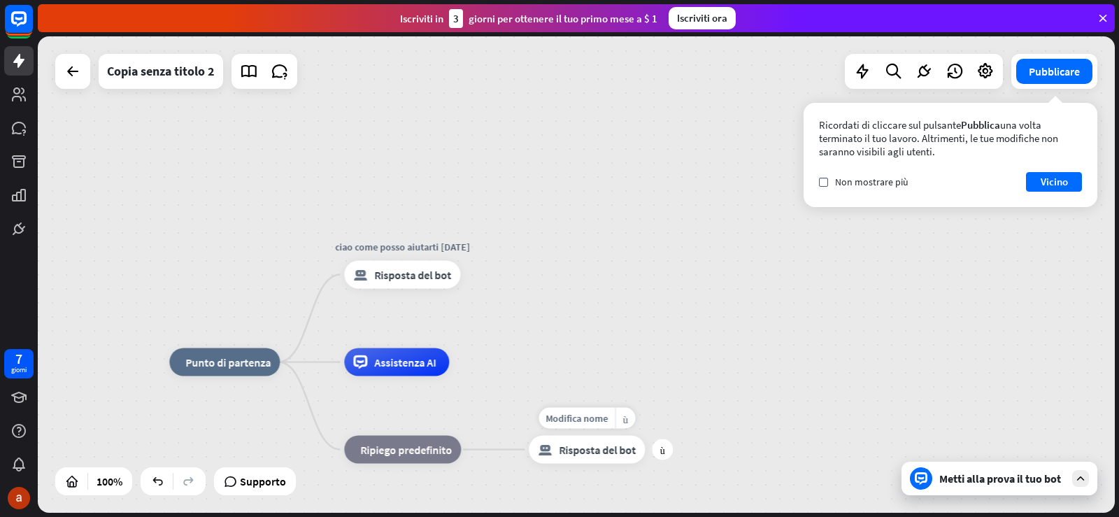
click at [607, 453] on font "Risposta del bot" at bounding box center [597, 450] width 77 height 14
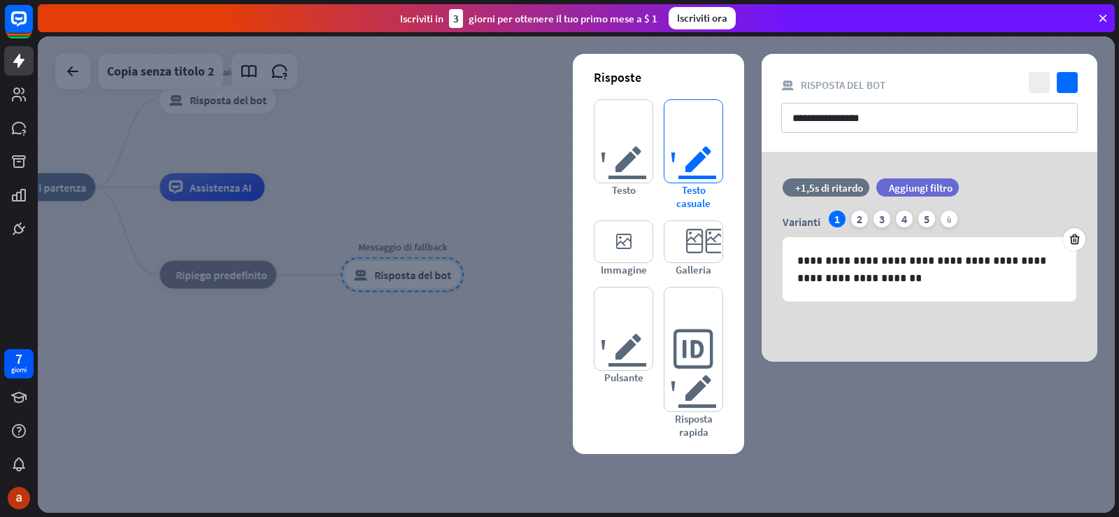
click at [683, 153] on font "testo dell'editor" at bounding box center [693, 161] width 48 height 41
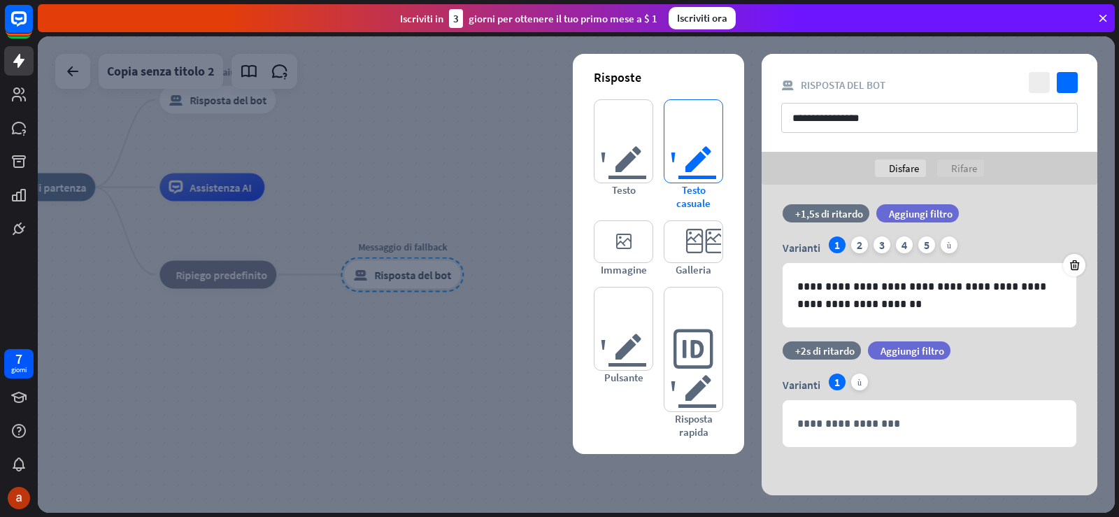
scroll to position [8, 0]
click at [634, 154] on font "testo dell'editor" at bounding box center [624, 161] width 48 height 41
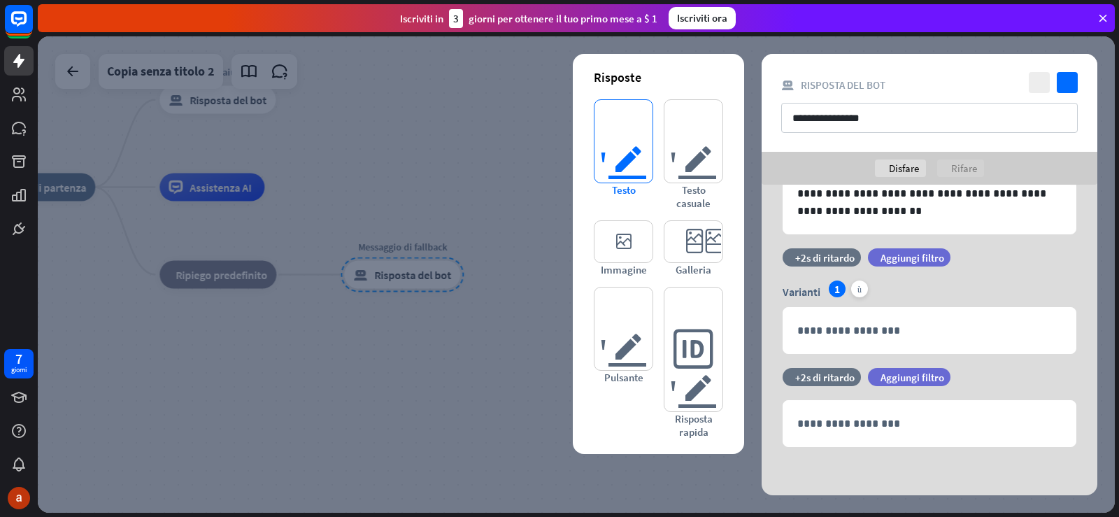
scroll to position [101, 0]
click at [1069, 80] on icon "controllo" at bounding box center [1067, 82] width 21 height 21
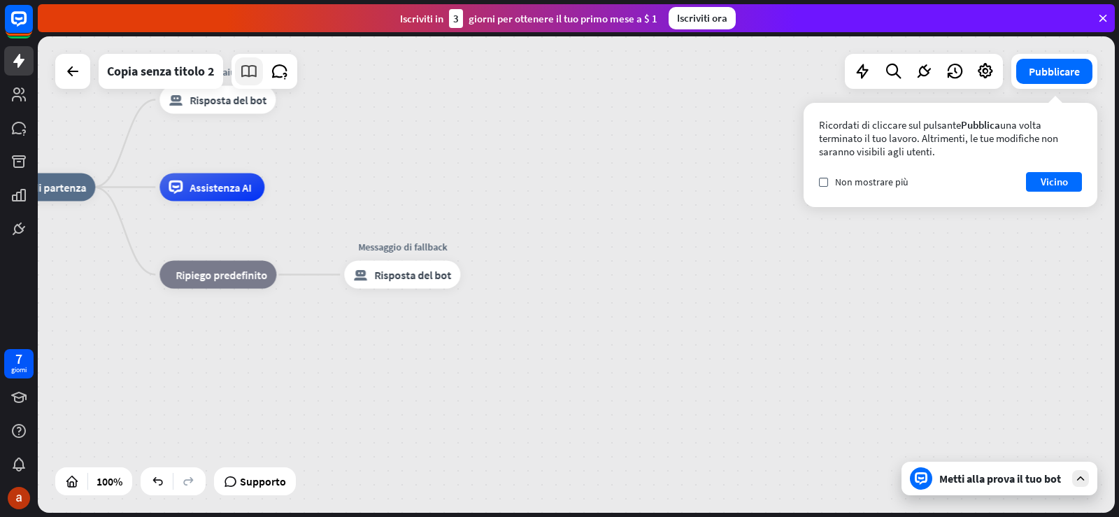
click at [250, 69] on icon at bounding box center [249, 71] width 18 height 18
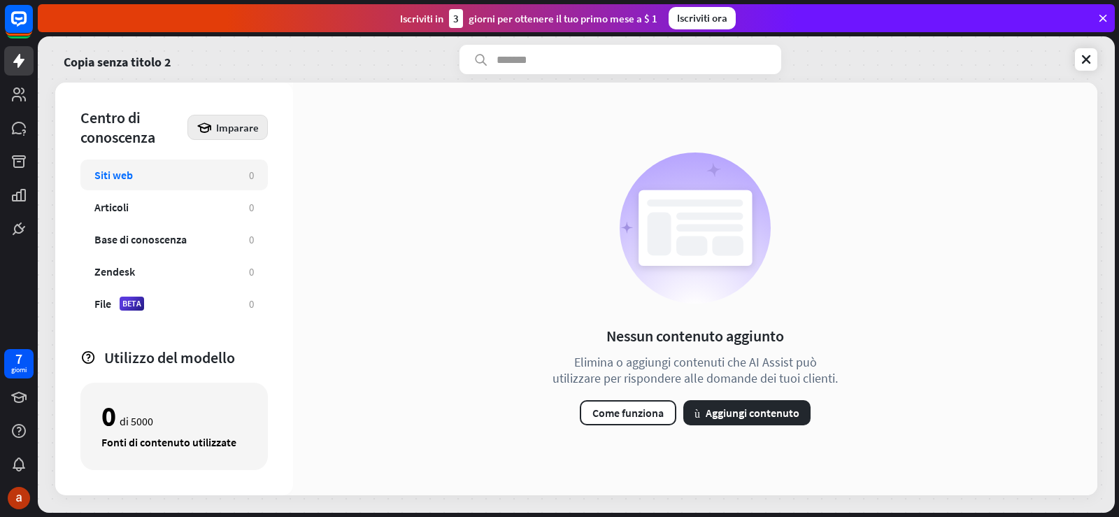
click at [237, 130] on font "Imparare" at bounding box center [237, 127] width 43 height 13
click at [113, 298] on div "File BETA" at bounding box center [164, 304] width 141 height 14
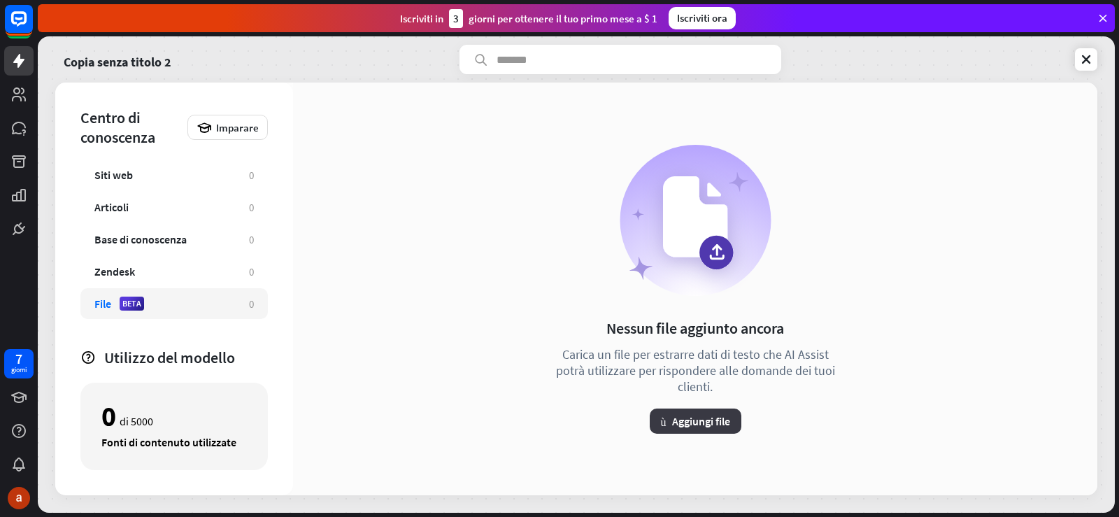
click at [665, 420] on font "più" at bounding box center [664, 421] width 6 height 11
